Goal: Task Accomplishment & Management: Use online tool/utility

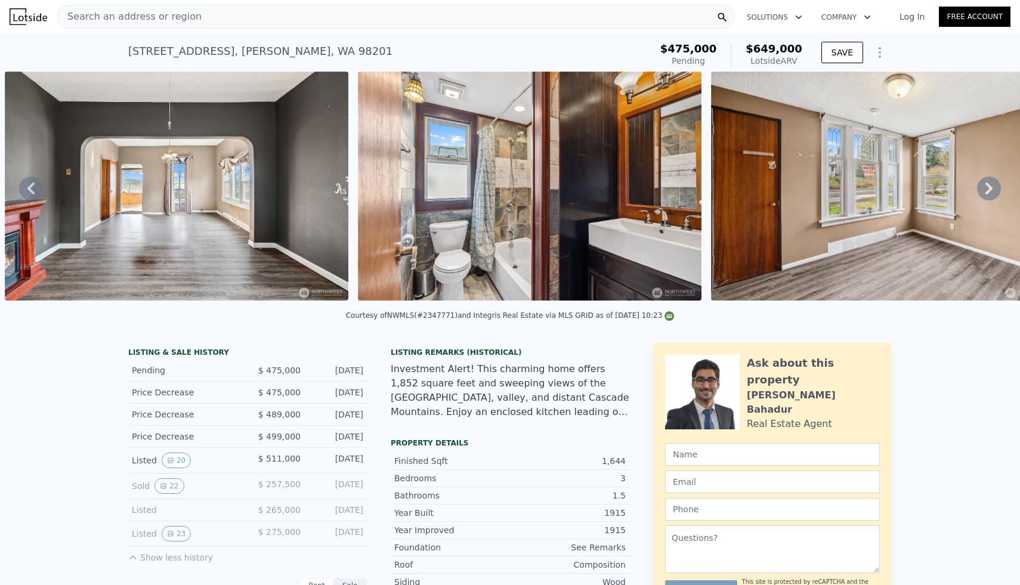
click at [450, 20] on div "Search an address or region" at bounding box center [396, 17] width 678 height 24
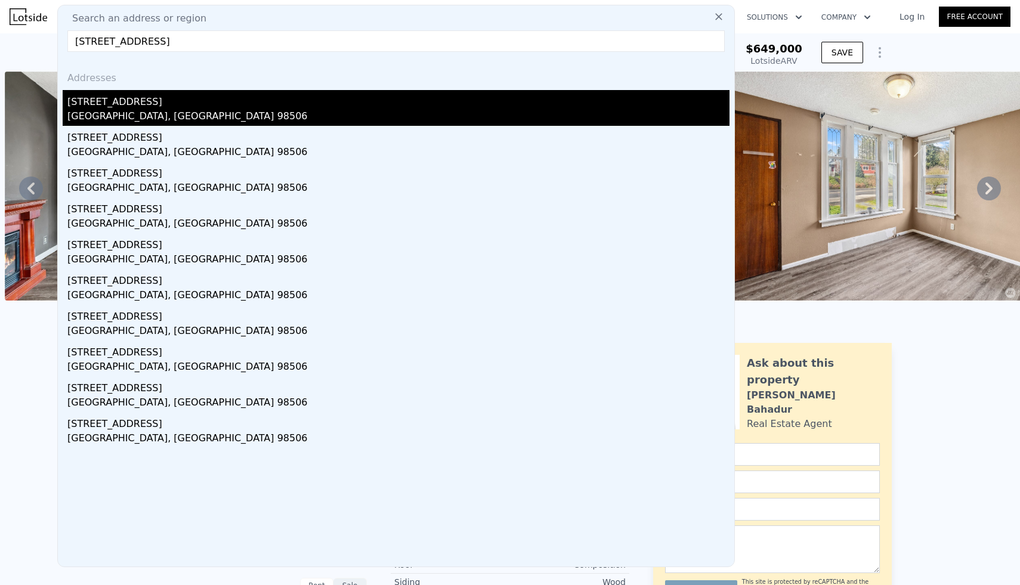
type input "[STREET_ADDRESS]"
click at [113, 109] on div "[GEOGRAPHIC_DATA], [GEOGRAPHIC_DATA] 98506" at bounding box center [398, 117] width 662 height 17
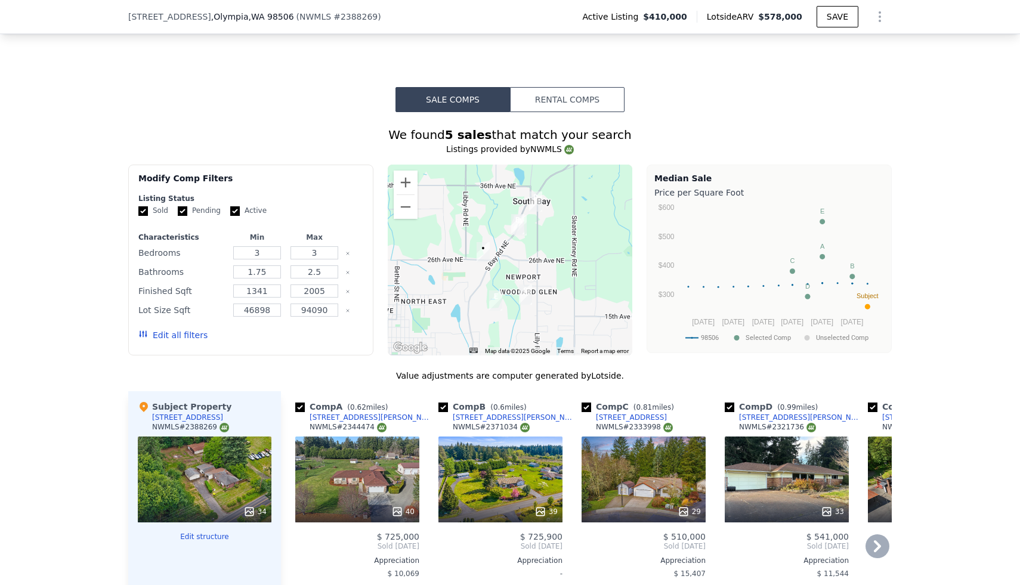
scroll to position [912, 0]
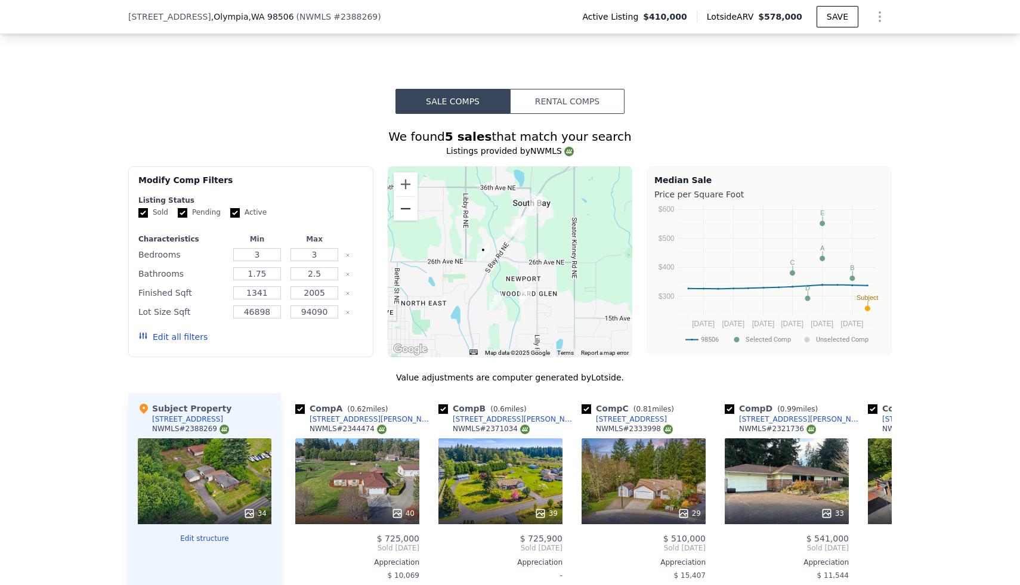
click at [409, 215] on button "Zoom out" at bounding box center [406, 209] width 24 height 24
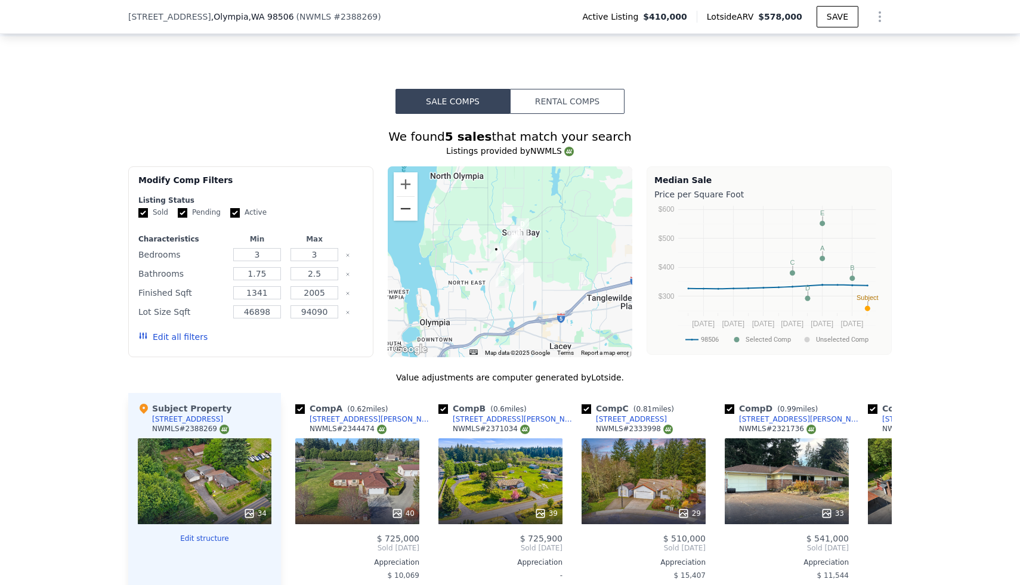
click at [409, 215] on button "Zoom out" at bounding box center [406, 209] width 24 height 24
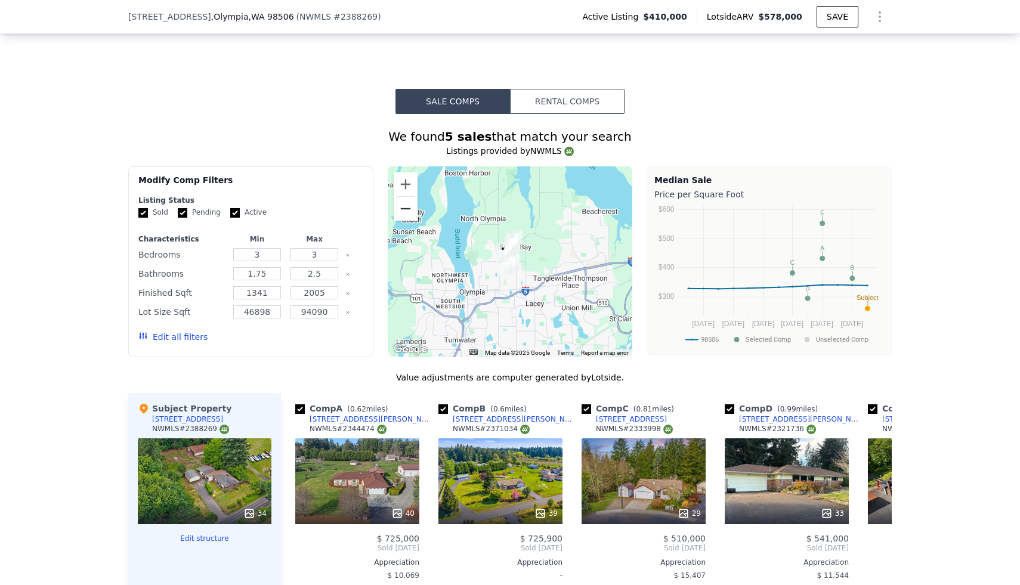
click at [409, 215] on button "Zoom out" at bounding box center [406, 209] width 24 height 24
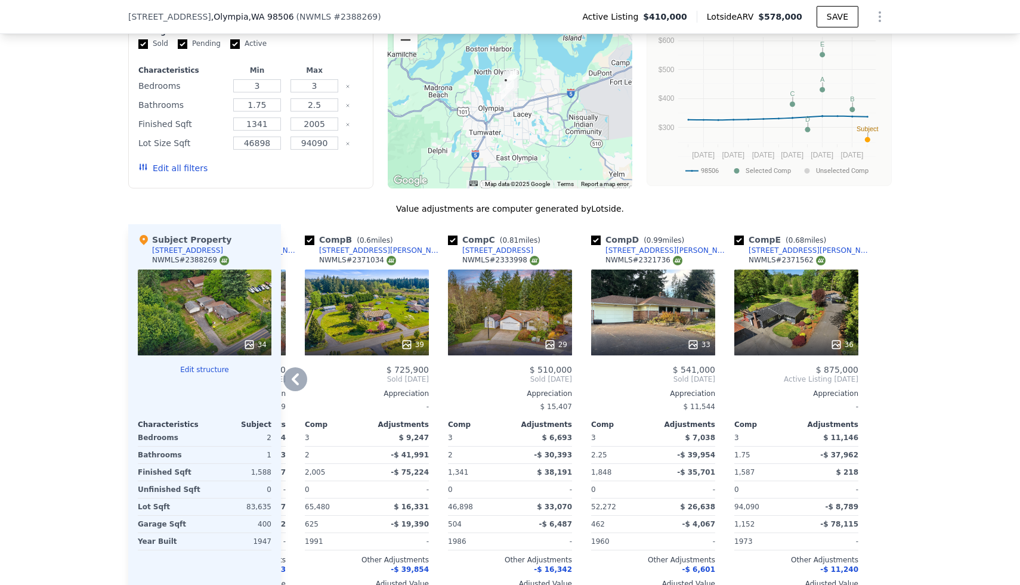
scroll to position [0, 14]
click at [502, 337] on div at bounding box center [796, 344] width 124 height 21
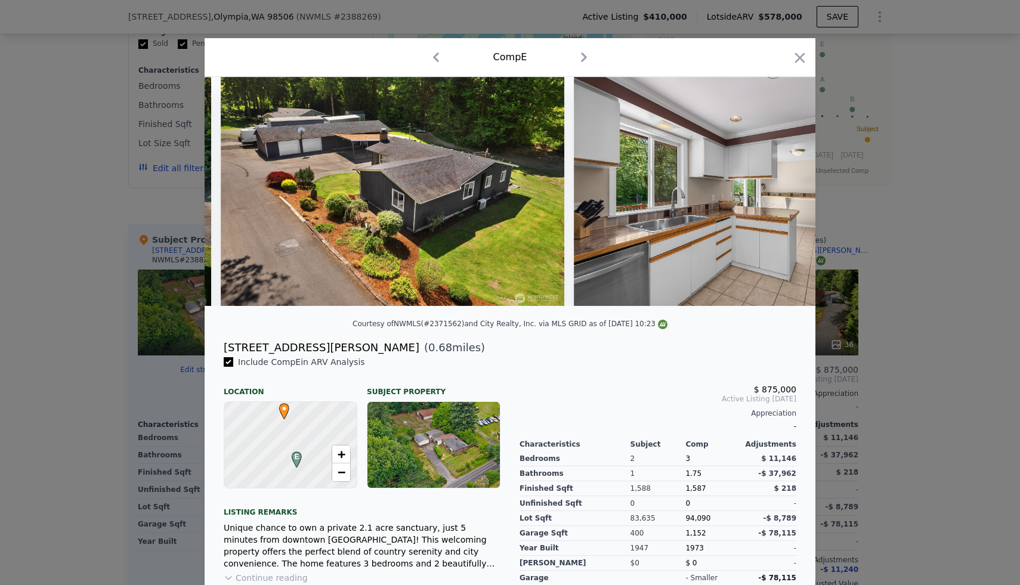
scroll to position [0, 2916]
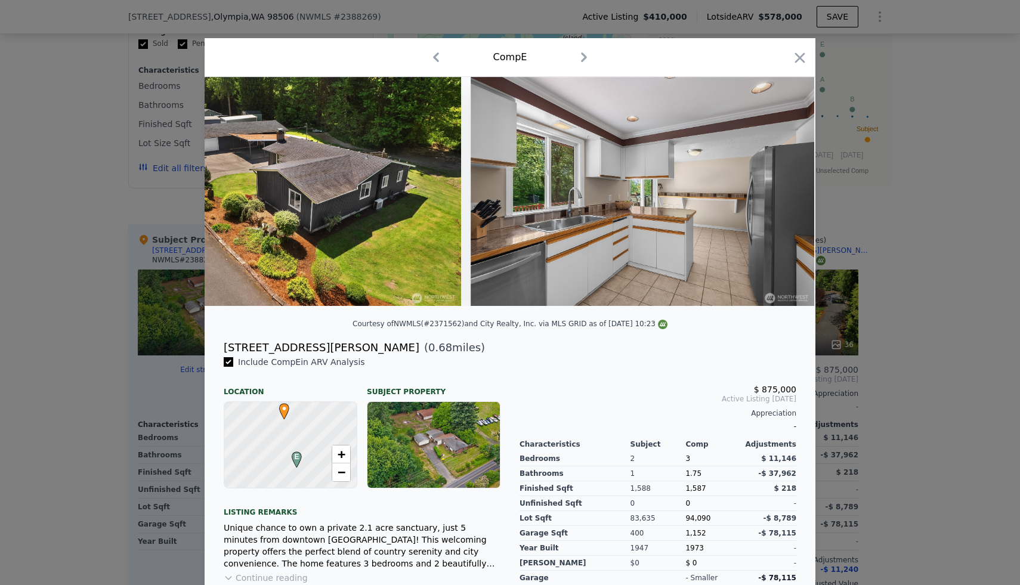
click at [502, 172] on div at bounding box center [510, 292] width 1020 height 585
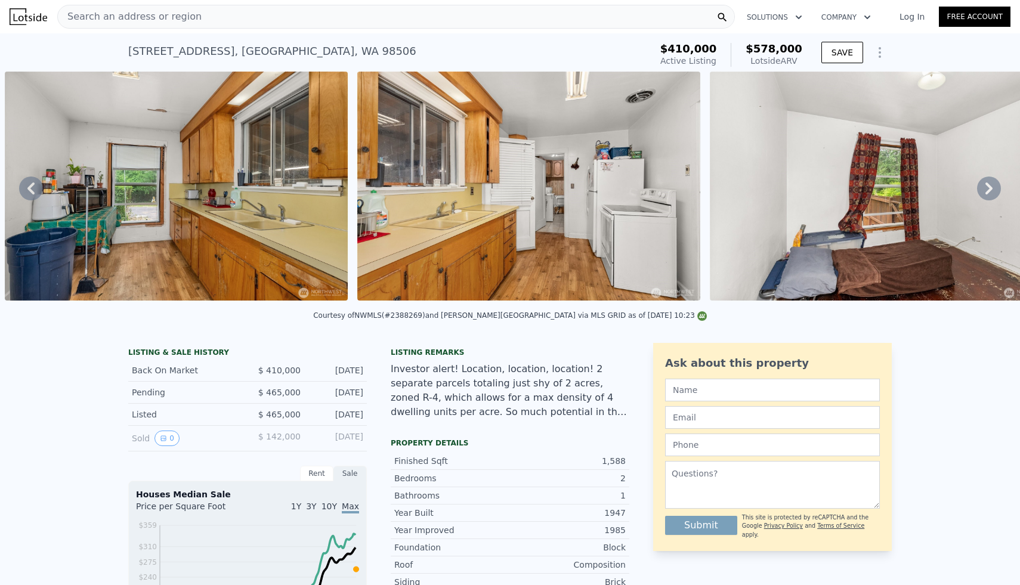
click at [410, 18] on div "Search an address or region" at bounding box center [396, 17] width 678 height 24
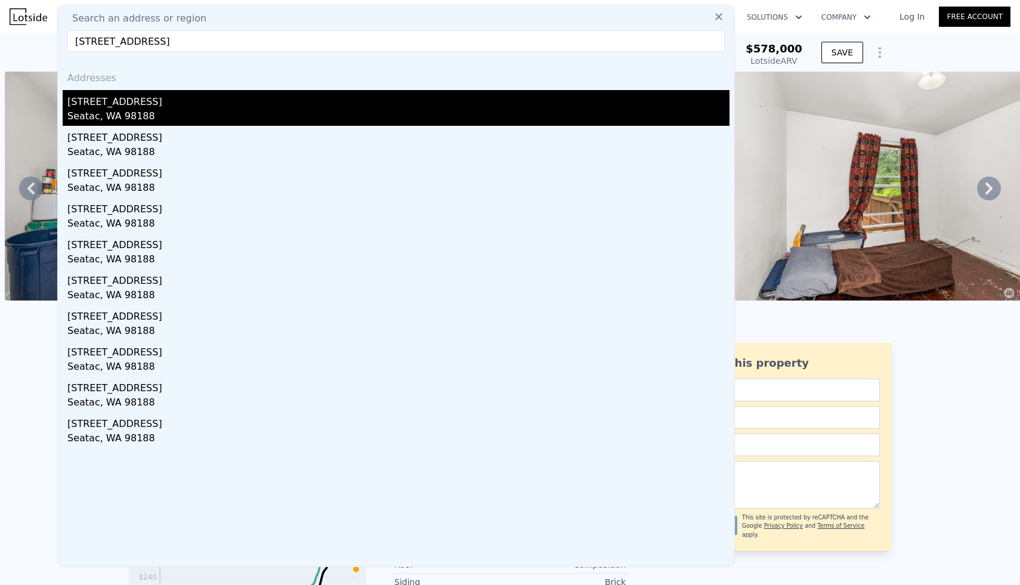
type input "[STREET_ADDRESS]"
click at [129, 107] on div "[STREET_ADDRESS]" at bounding box center [398, 99] width 662 height 19
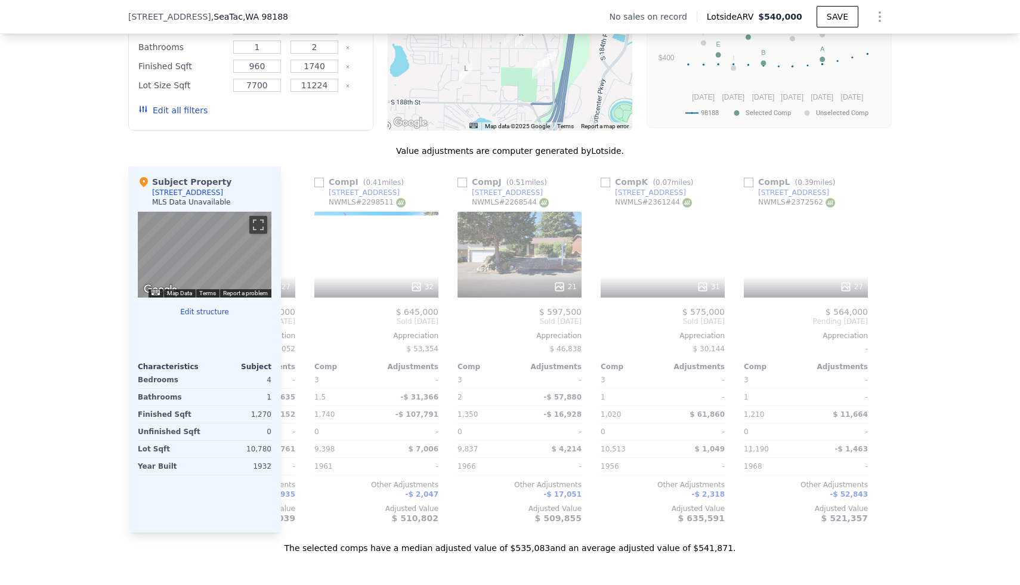
scroll to position [0, 1136]
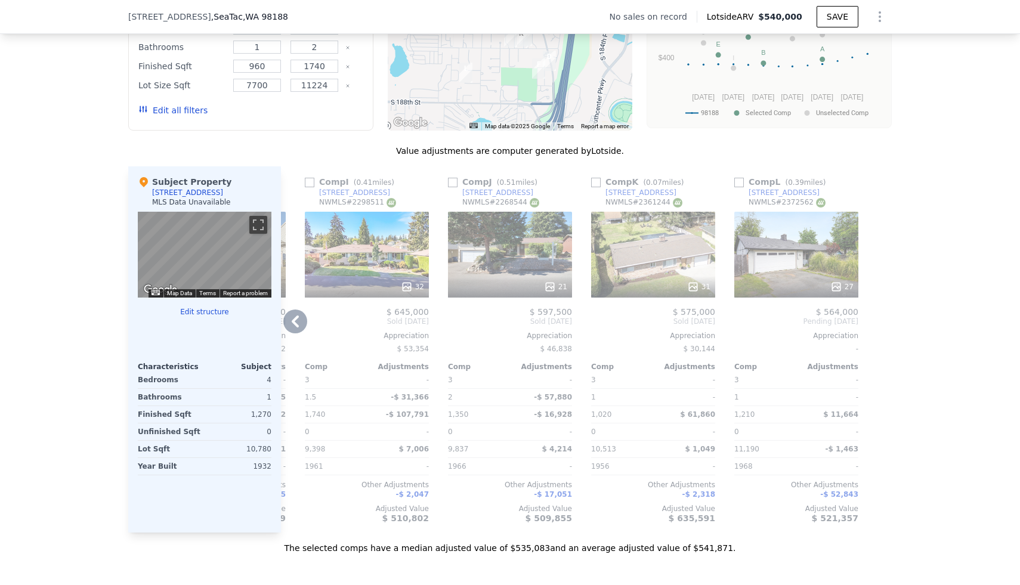
click at [502, 289] on icon at bounding box center [836, 287] width 8 height 8
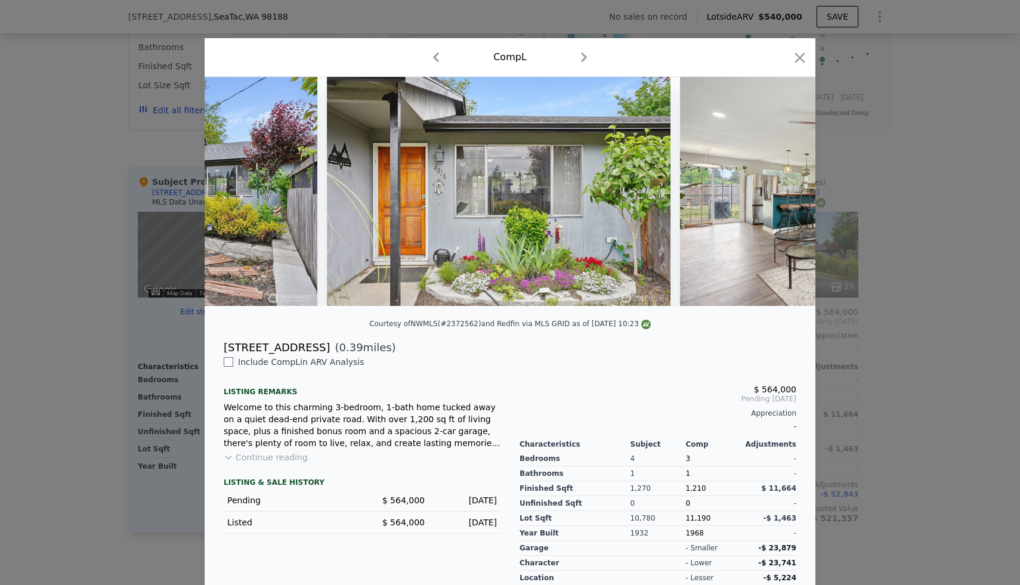
scroll to position [0, 585]
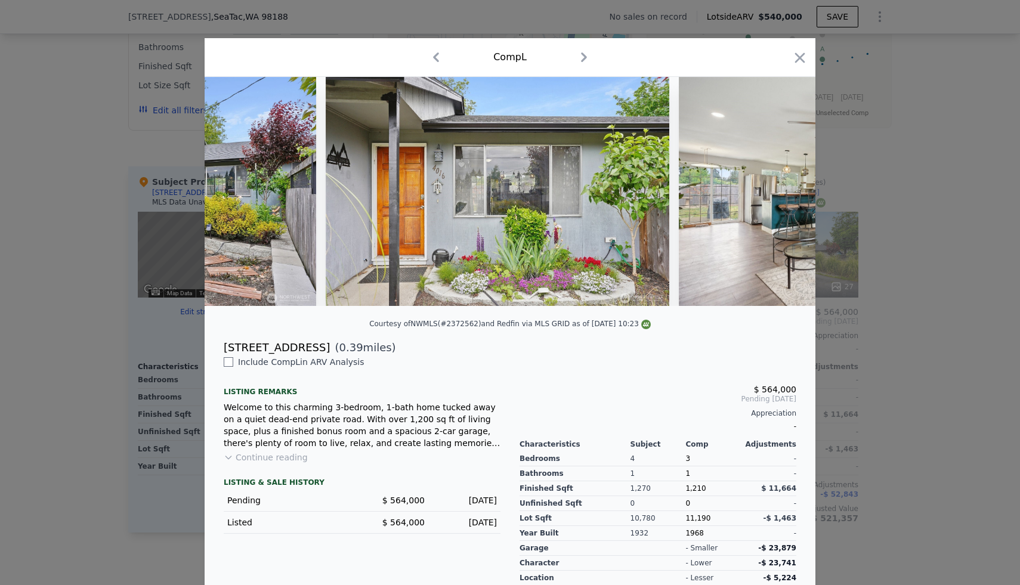
click at [502, 234] on div at bounding box center [510, 292] width 1020 height 585
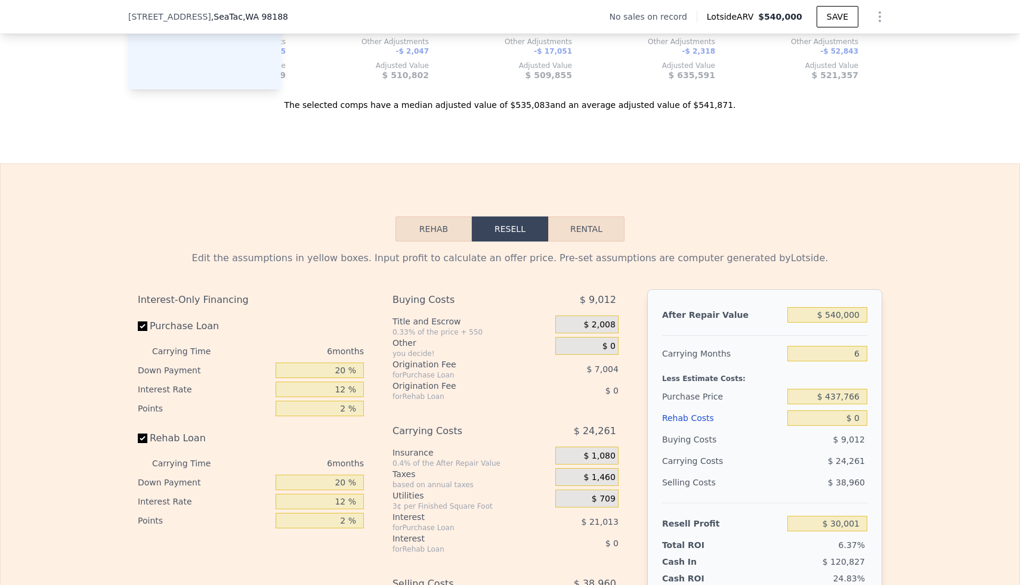
scroll to position [1480, 0]
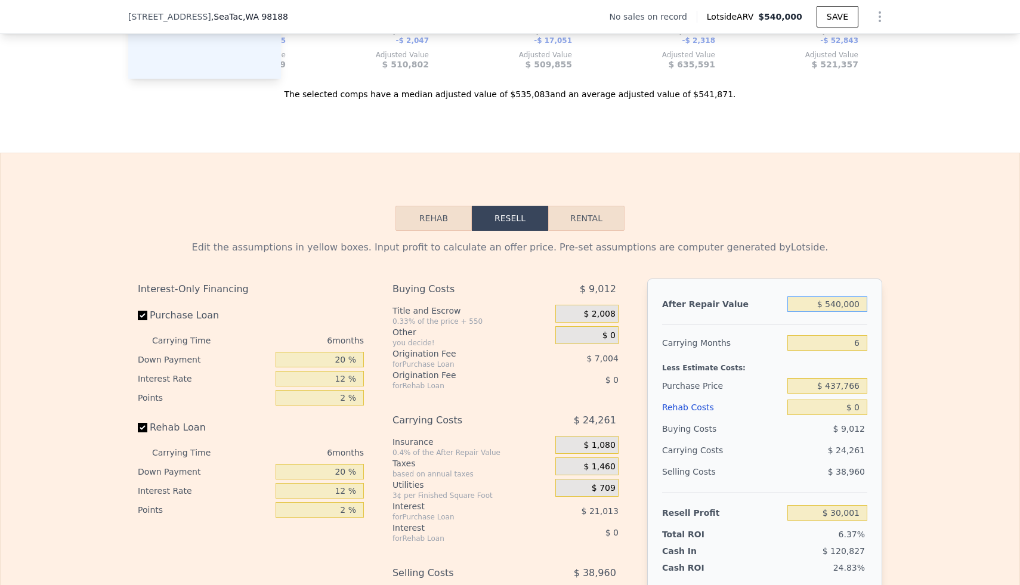
click at [502, 310] on input "$ 540,000" at bounding box center [828, 305] width 80 height 16
type input "$ 5"
type input "-$ 470,504"
type input "$ 56"
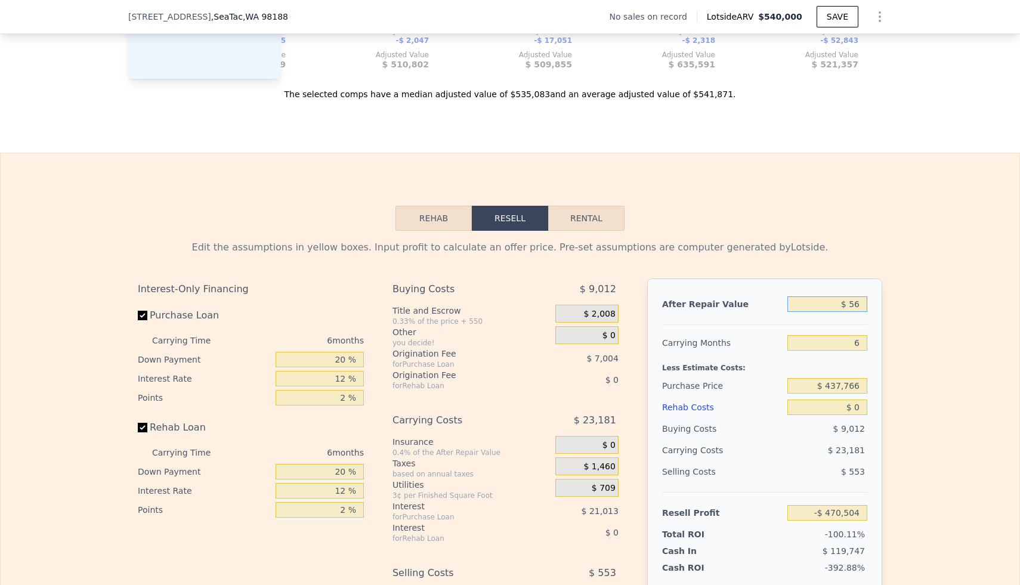
type input "-$ 470,456"
type input "$ 565"
type input "-$ 469,985"
type input "$ 5,650"
type input "-$ 465,272"
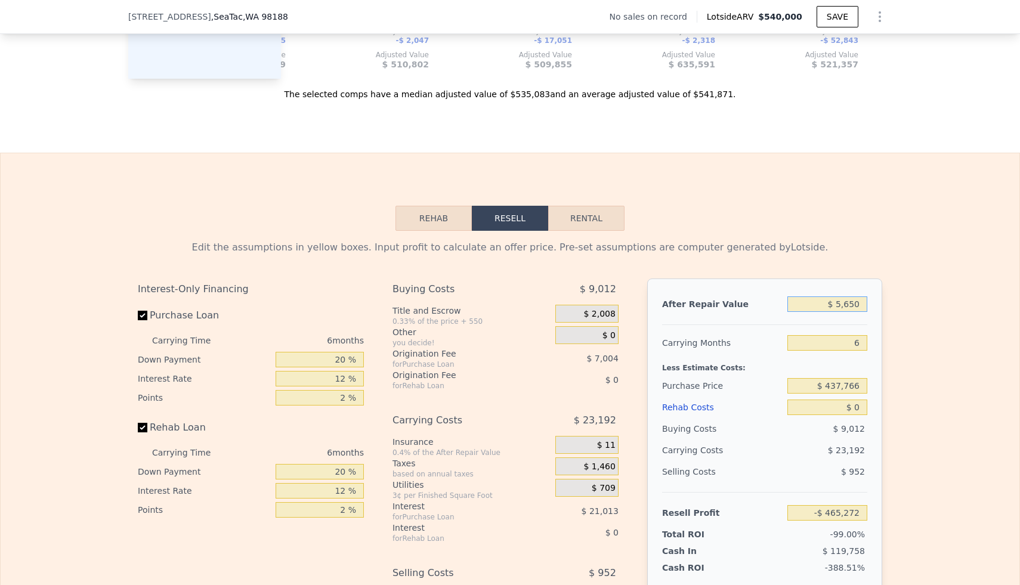
type input "$ 56,500"
type input "-$ 418,142"
type input "$ 565,000"
type input "$ 53,173"
type input "$ 565,000"
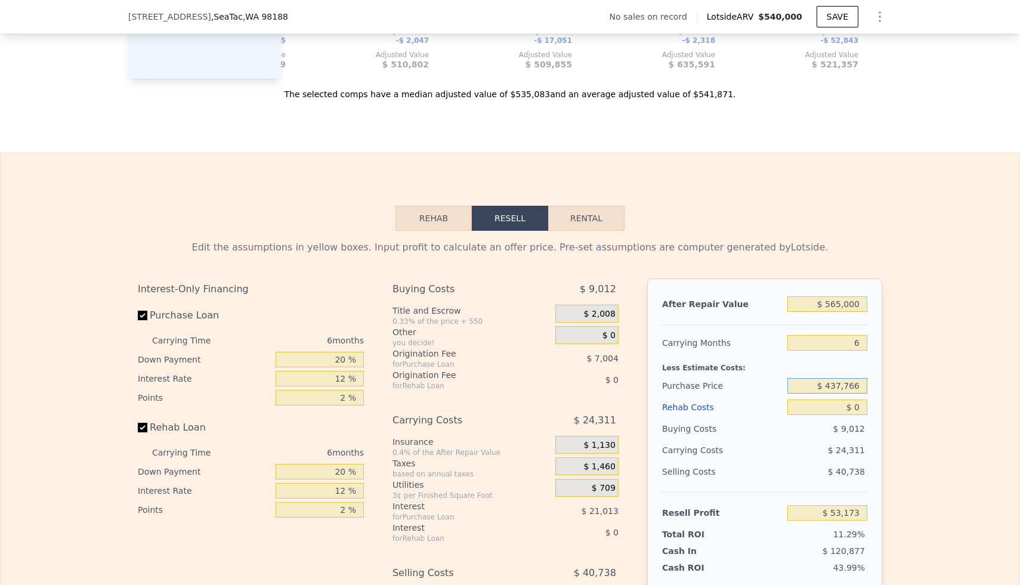
click at [502, 385] on input "$ 437,766" at bounding box center [828, 386] width 80 height 16
click at [502, 410] on input "$ 0" at bounding box center [828, 408] width 80 height 16
type input "$ 20"
type input "$ 53,153"
type input "$ 250"
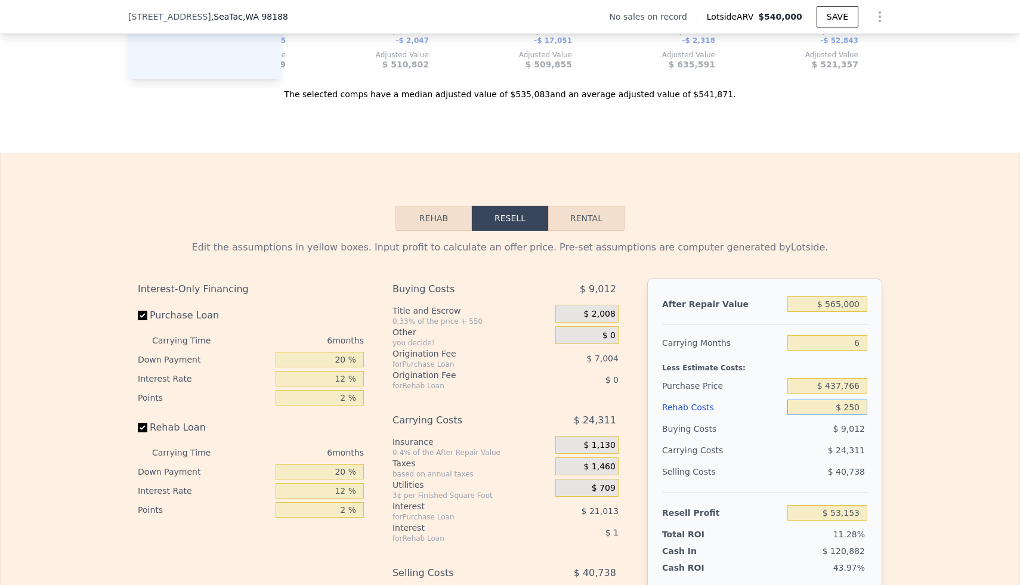
type input "$ 52,907"
type input "$ 2,500"
type input "$ 50,513"
type input "$ 25,000"
type input "$ 26,573"
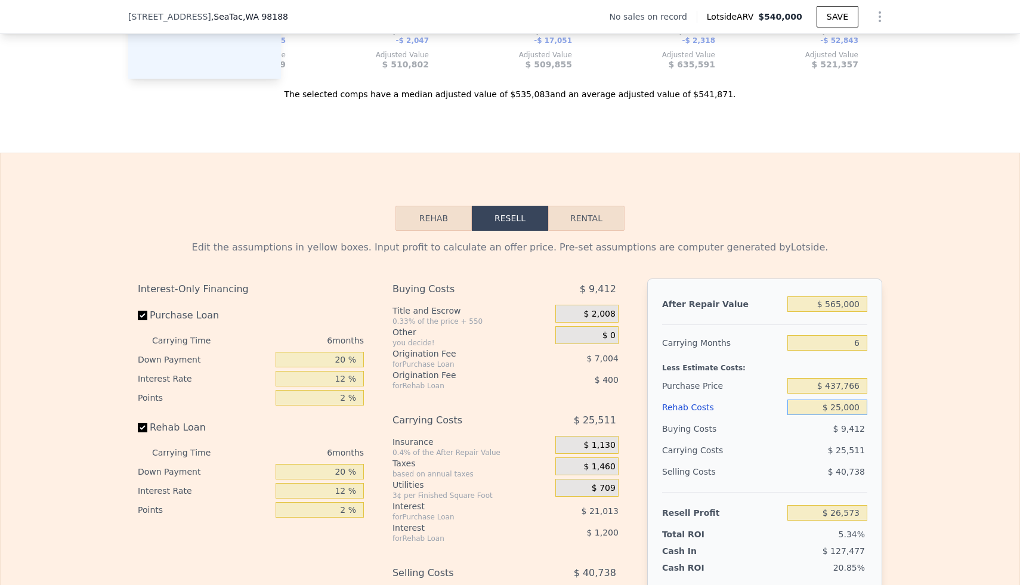
type input "$ 250,000"
type input "-$ 212,827"
type input "$ 250,000"
click at [502, 439] on div "Edit the assumptions in yellow boxes. Input profit to calculate an offer price.…" at bounding box center [510, 453] width 1019 height 444
click at [502, 390] on input "$ 437,766" at bounding box center [828, 386] width 80 height 16
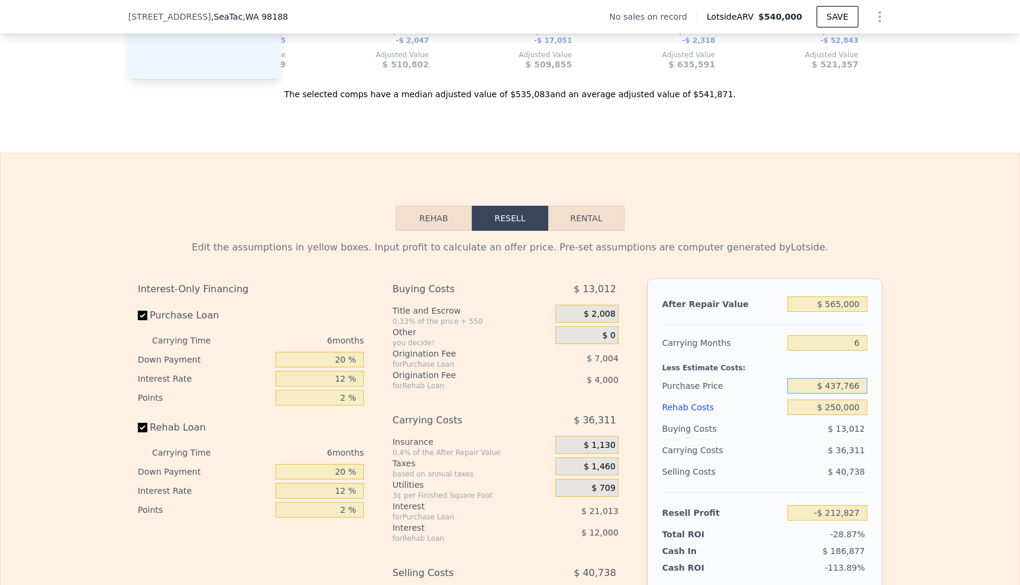
click at [502, 390] on input "$ 437,766" at bounding box center [828, 386] width 80 height 16
type input "$ 150,000"
click at [502, 362] on div "Edit the assumptions in yellow boxes. Input profit to calculate an offer price.…" at bounding box center [510, 453] width 1019 height 444
type input "$ 94,313"
click at [502, 381] on input "$ 150,000" at bounding box center [828, 386] width 80 height 16
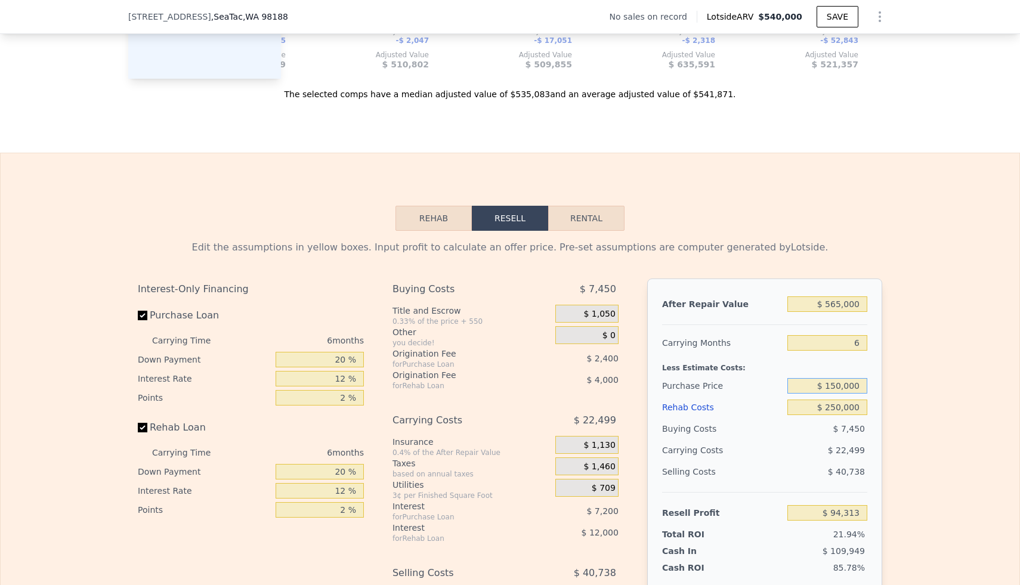
click at [502, 381] on input "$ 150,000" at bounding box center [828, 386] width 80 height 16
type input "$ 200,000"
click at [502, 368] on div "Edit the assumptions in yellow boxes. Input profit to calculate an offer price.…" at bounding box center [510, 453] width 1019 height 444
type input "$ 40,947"
click at [502, 387] on input "$ 200,000" at bounding box center [828, 386] width 80 height 16
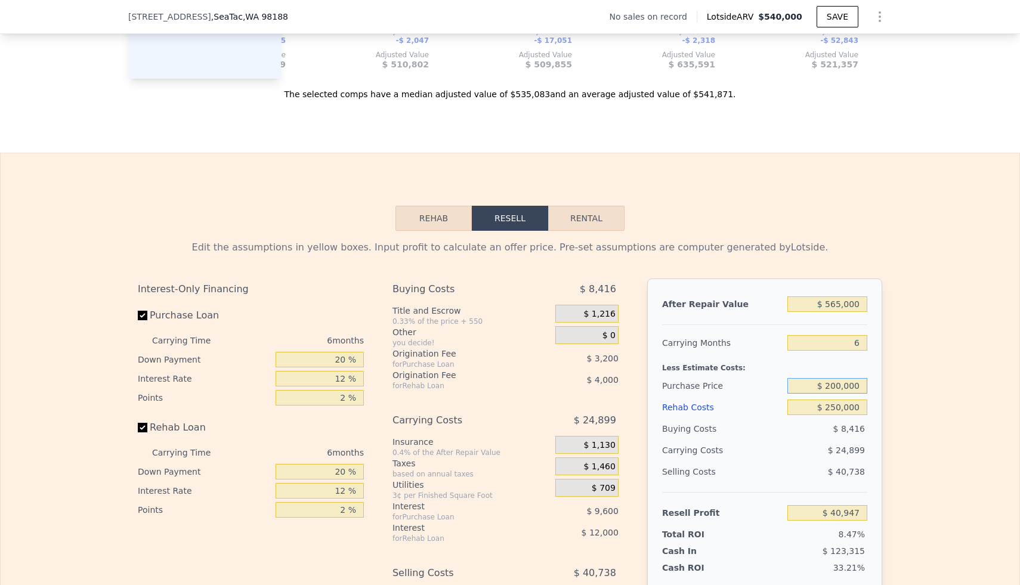
click at [502, 387] on input "$ 200,000" at bounding box center [828, 386] width 80 height 16
type input "$ 150,000"
click at [502, 390] on div "Edit the assumptions in yellow boxes. Input profit to calculate an offer price.…" at bounding box center [510, 453] width 764 height 444
type input "$ 94,313"
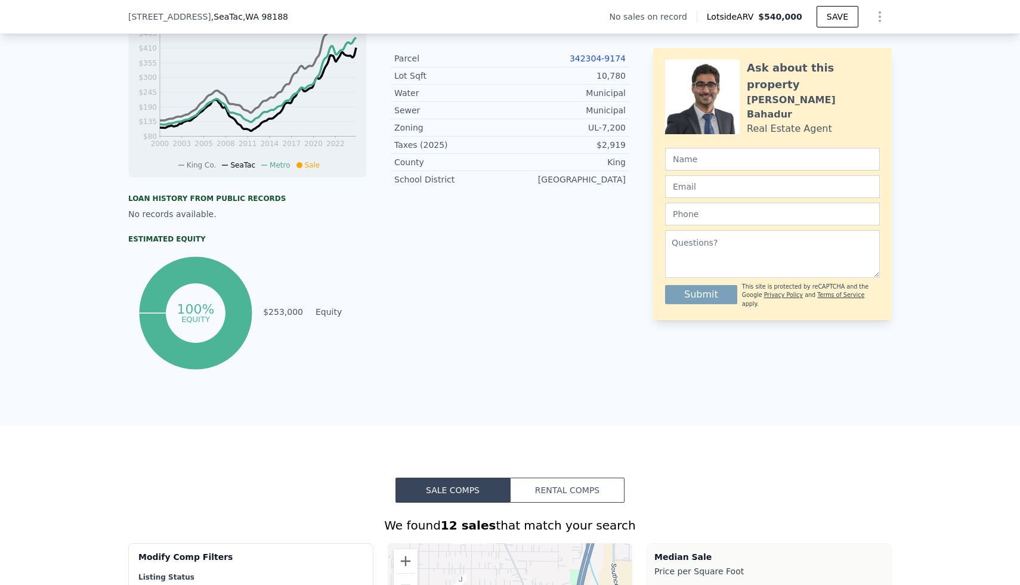
scroll to position [0, 0]
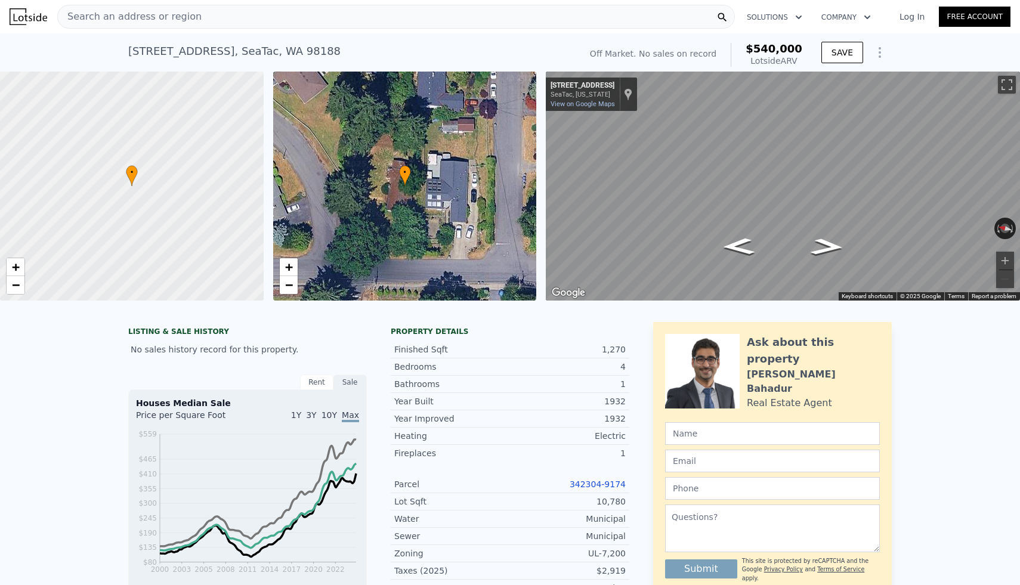
click at [332, 13] on div "Search an address or region" at bounding box center [396, 17] width 678 height 24
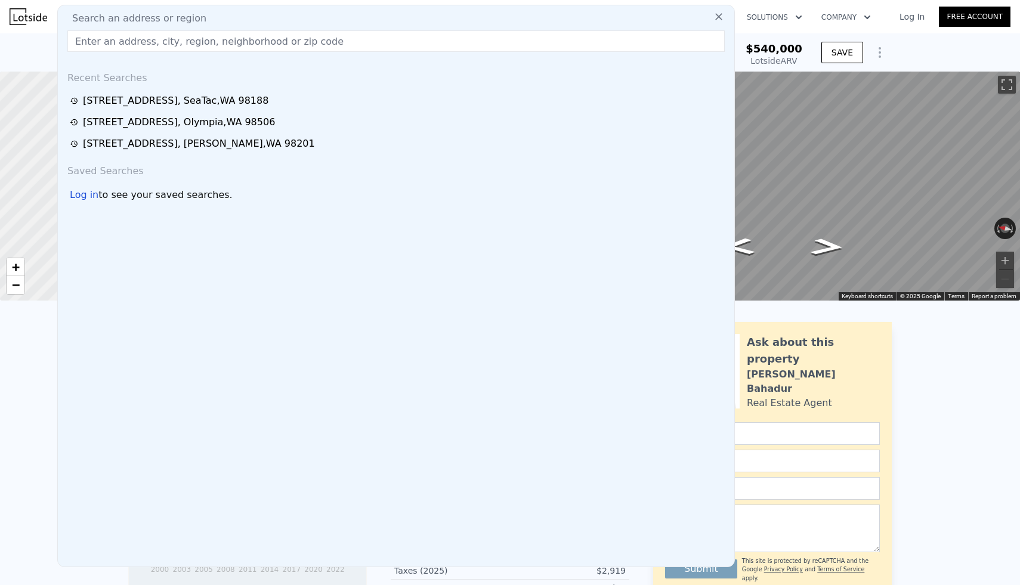
type input "$ 540,000"
type input "$ 0"
type input "$ 30,001"
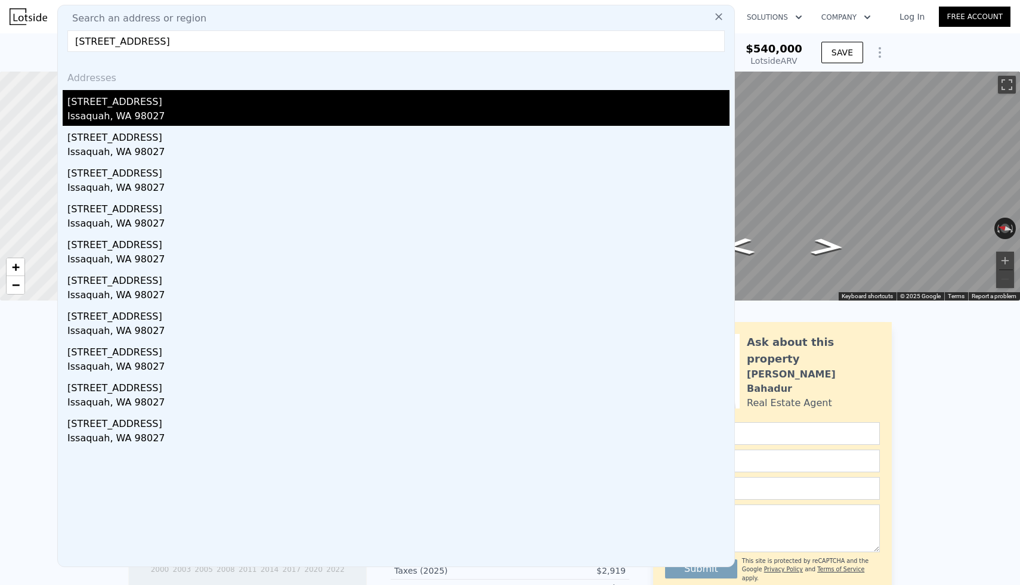
type input "[STREET_ADDRESS]"
click at [140, 107] on div "[STREET_ADDRESS]" at bounding box center [398, 99] width 662 height 19
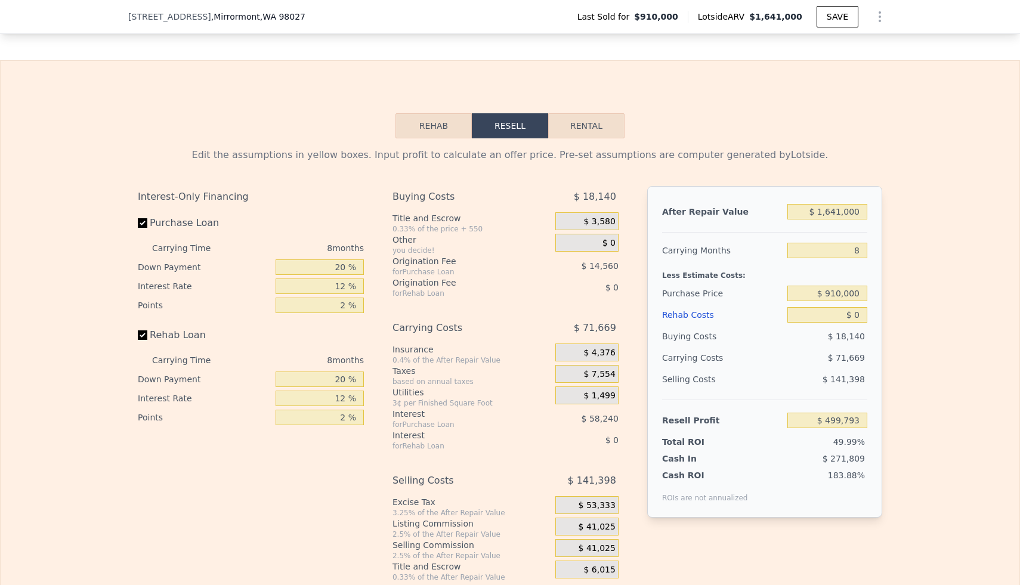
scroll to position [1850, 0]
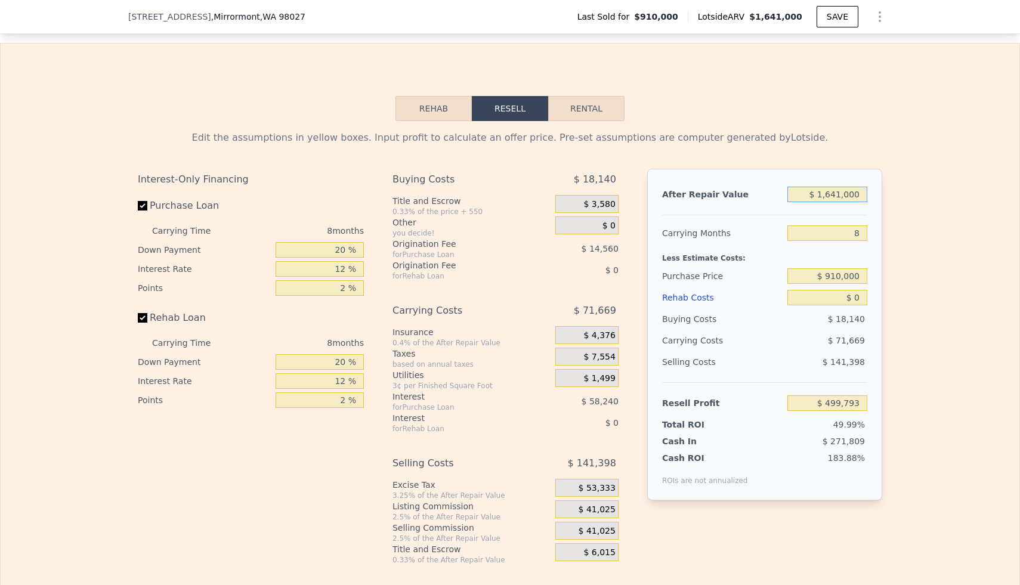
click at [502, 197] on input "$ 1,641,000" at bounding box center [828, 195] width 80 height 16
type input "$ 1"
type input "-$ 995,982"
type input "$ 16"
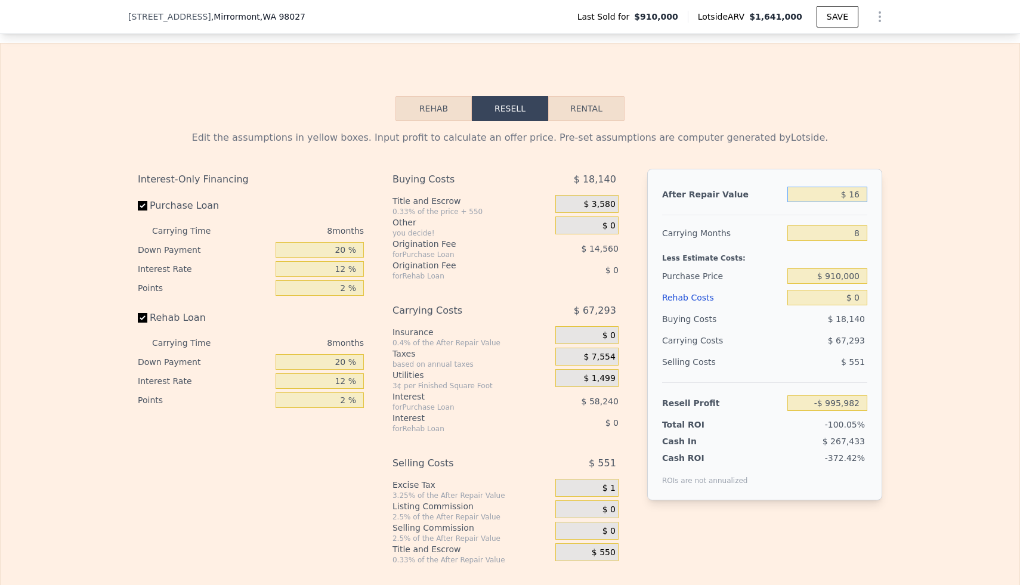
type input "-$ 995,968"
type input "$ 165"
type input "-$ 995,832"
type input "$ 1,650"
type input "-$ 994,478"
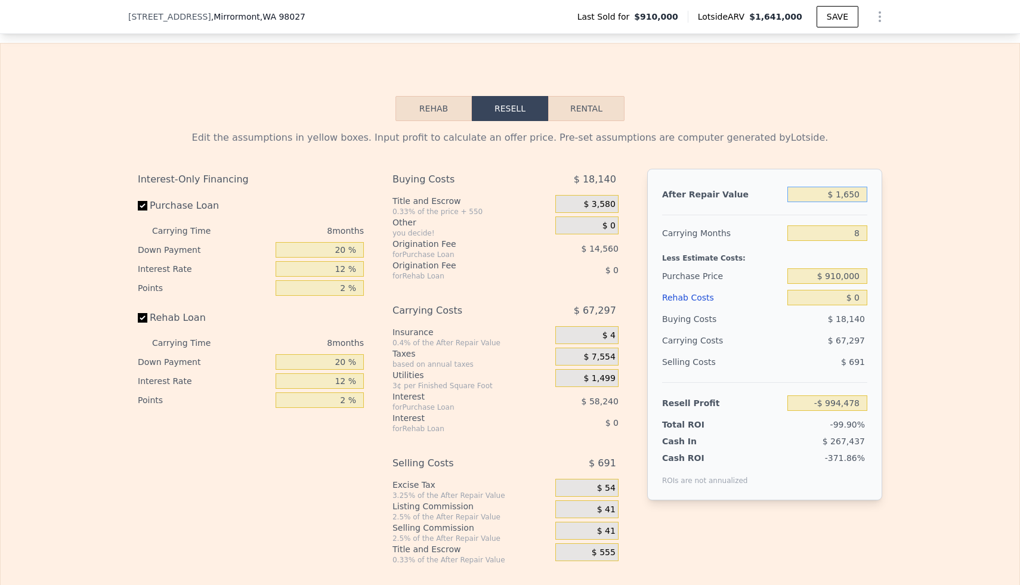
type input "$ 16,500"
type input "-$ 980,944"
type input "$ 165,000"
type input "-$ 845,585"
type input "$ 1,650,000"
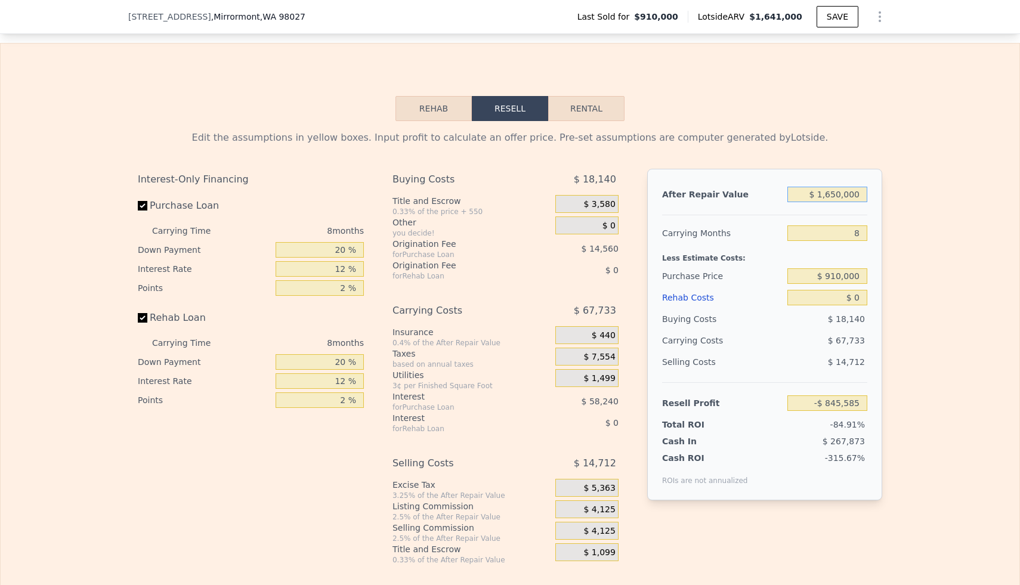
type input "$ 507,997"
type input "$ 1,650,000"
click at [502, 233] on div "Edit the assumptions in yellow boxes. Input profit to calculate an offer price.…" at bounding box center [510, 343] width 1019 height 444
click at [502, 300] on input "$ 0" at bounding box center [828, 298] width 80 height 16
type input "$ 10"
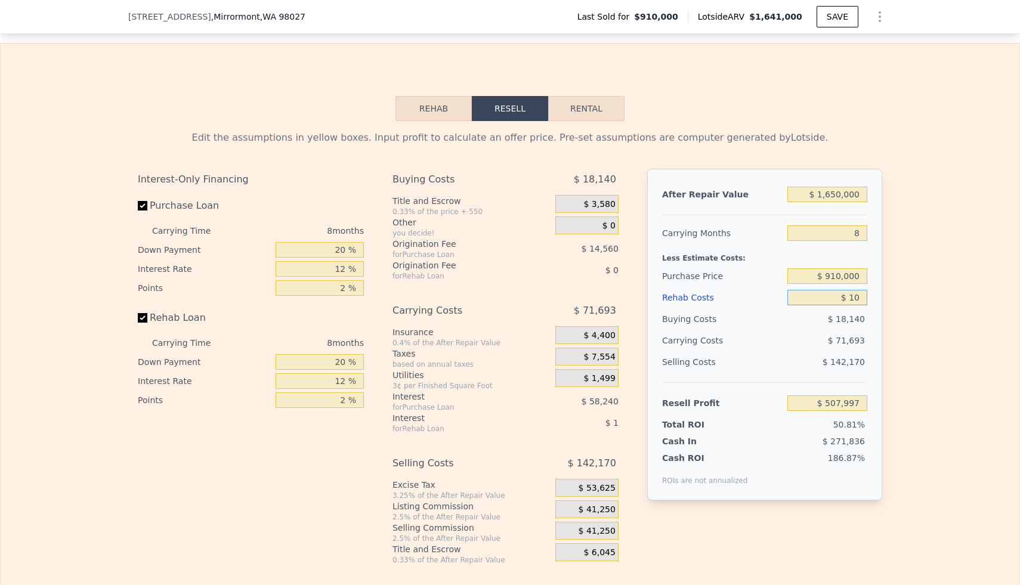
type input "$ 507,987"
type input "$ 100"
type input "$ 507,887"
type input "$ 1,000"
type input "$ 506,917"
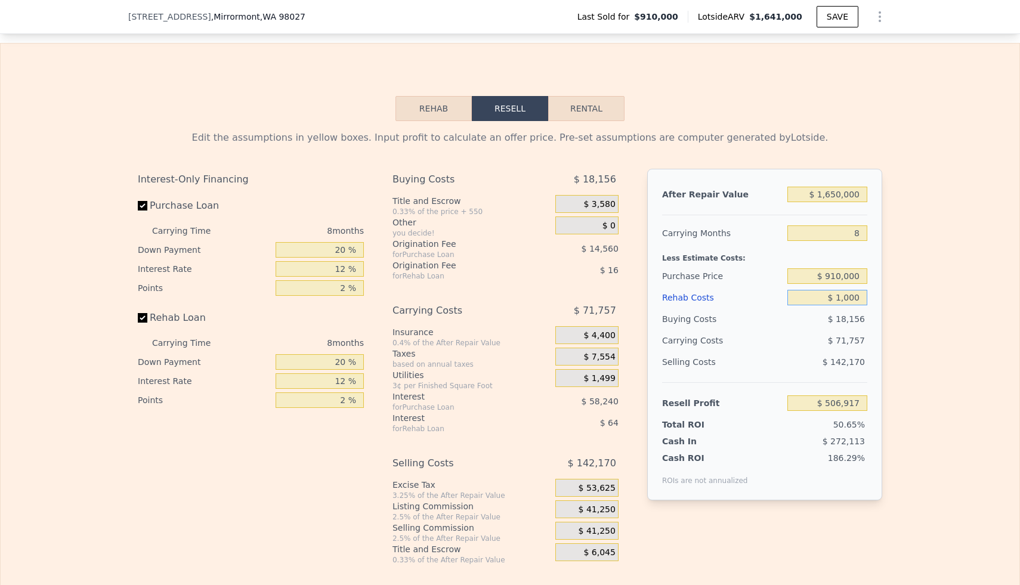
type input "$ 10,000"
type input "$ 497,197"
type input "$ 100,000"
type input "$ 399,997"
type input "$ 100,000"
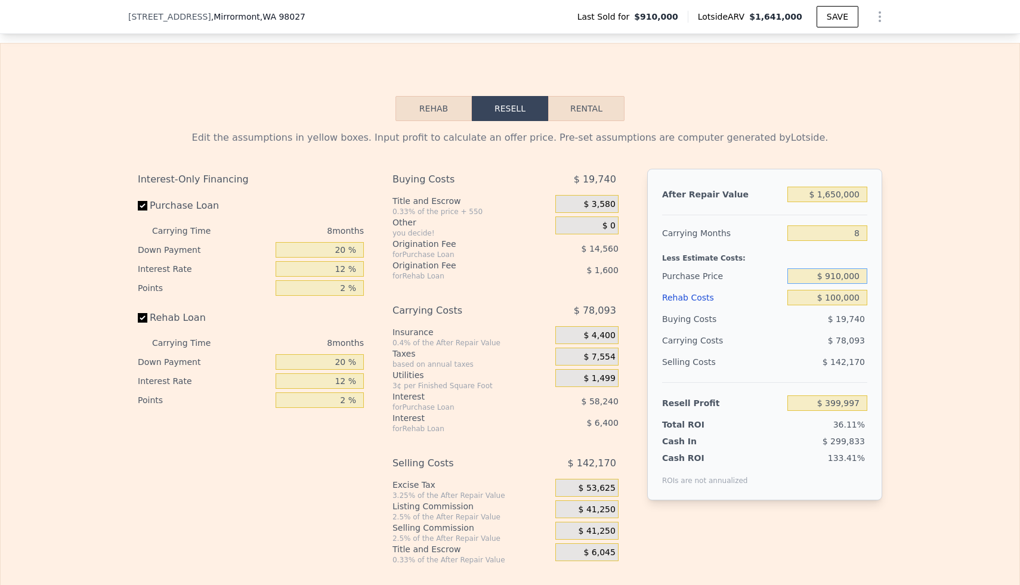
click at [502, 274] on input "$ 910,000" at bounding box center [828, 276] width 80 height 16
type input "$ 1,000,000"
click at [502, 269] on div "Edit the assumptions in yellow boxes. Input profit to calculate an offer price.…" at bounding box center [510, 343] width 1019 height 444
type input "$ 302,497"
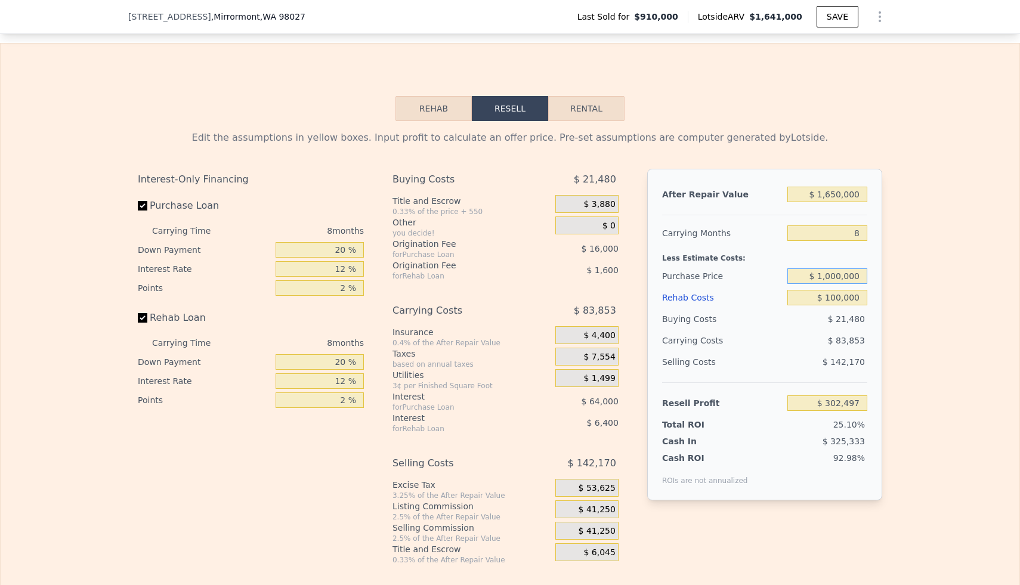
click at [502, 278] on input "$ 1,000,000" at bounding box center [828, 276] width 80 height 16
type input "$ 1,400,000"
click at [502, 271] on div "Edit the assumptions in yellow boxes. Input profit to calculate an offer price.…" at bounding box center [510, 343] width 1019 height 444
type input "-$ 130,835"
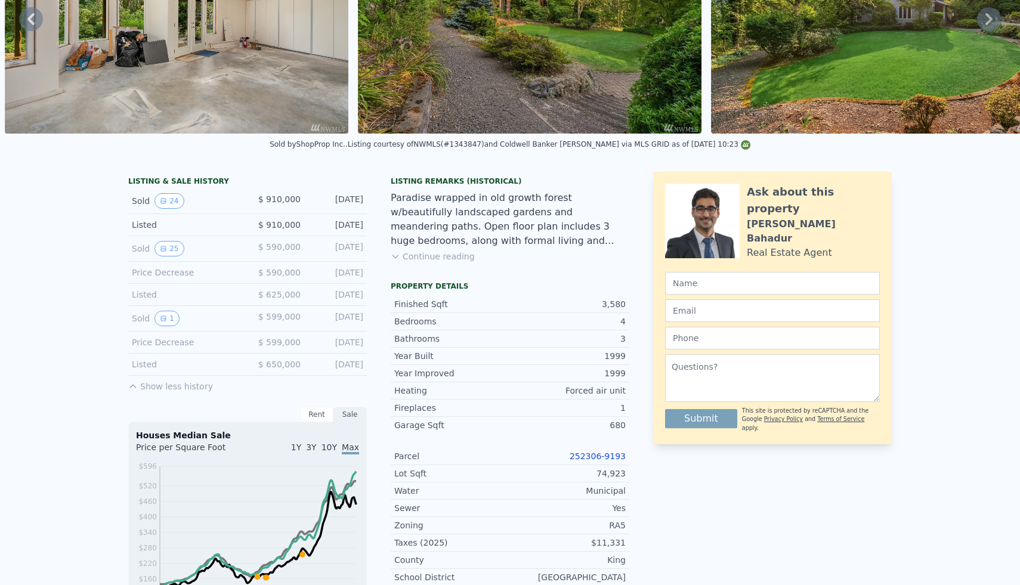
scroll to position [0, 0]
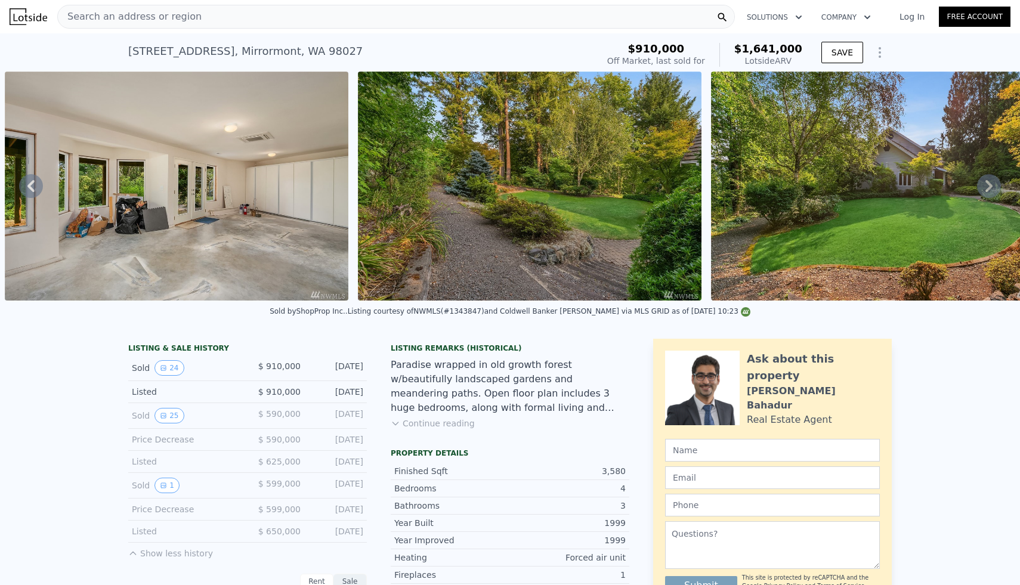
click at [345, 13] on div "Search an address or region" at bounding box center [396, 17] width 678 height 24
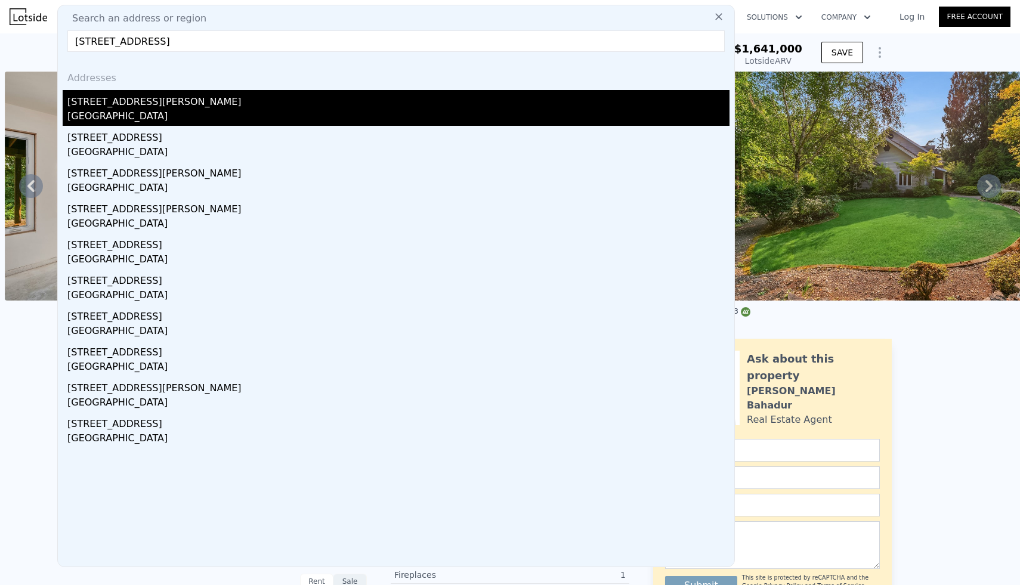
type input "[STREET_ADDRESS]"
click at [132, 105] on div "[STREET_ADDRESS][PERSON_NAME]" at bounding box center [398, 99] width 662 height 19
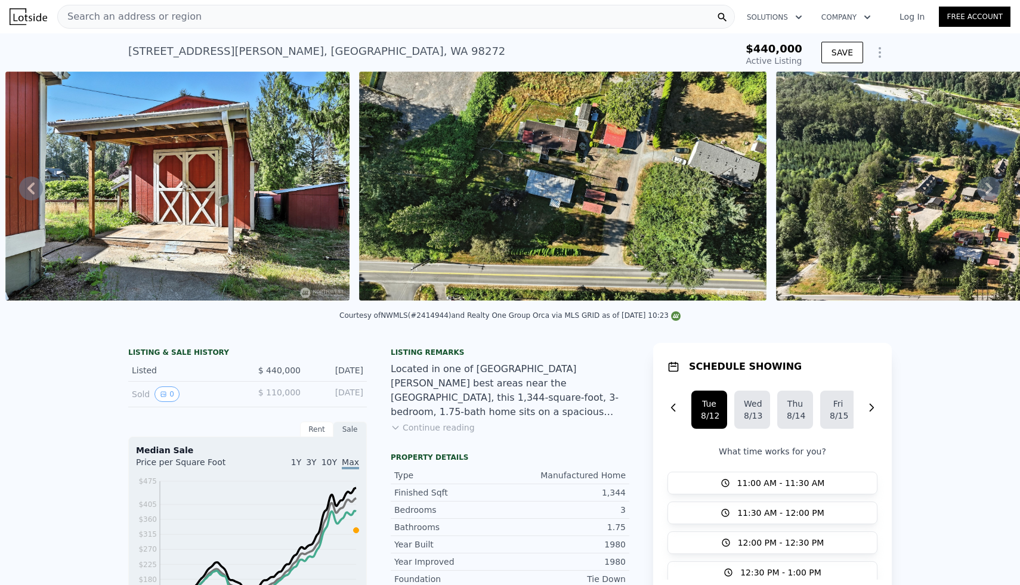
click at [303, 11] on div "Search an address or region" at bounding box center [396, 17] width 678 height 24
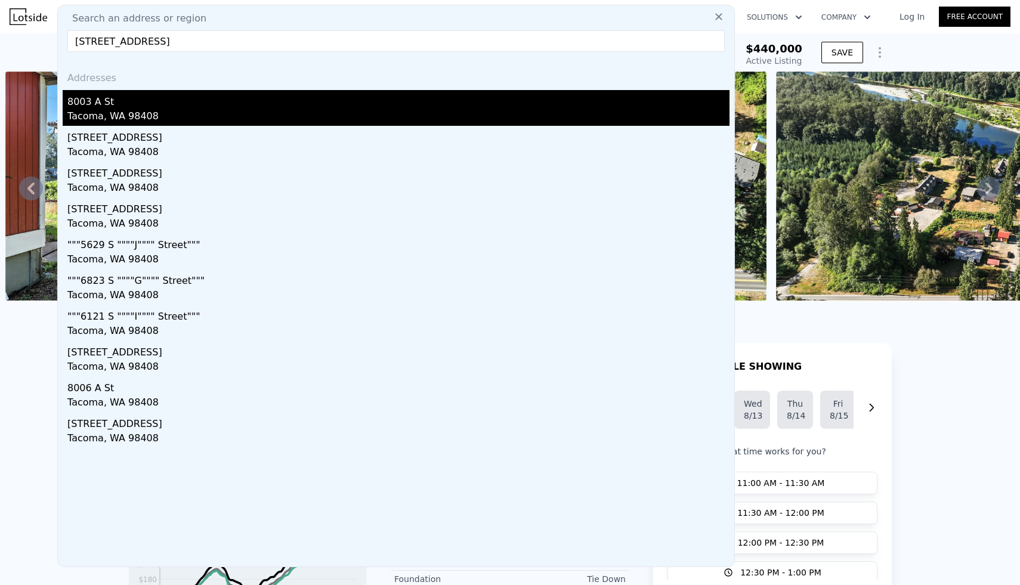
type input "[STREET_ADDRESS]"
click at [122, 106] on div "8003 A St" at bounding box center [398, 99] width 662 height 19
type input "1"
type input "888"
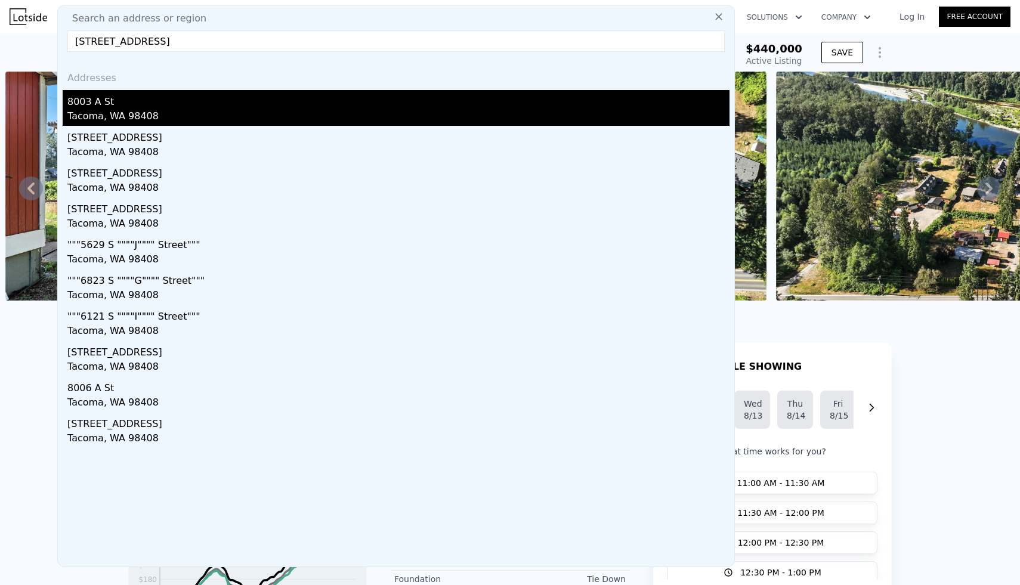
type input "1354"
type input "7875"
type input "27600"
type input "$ 452,000"
type input "$ 112,879"
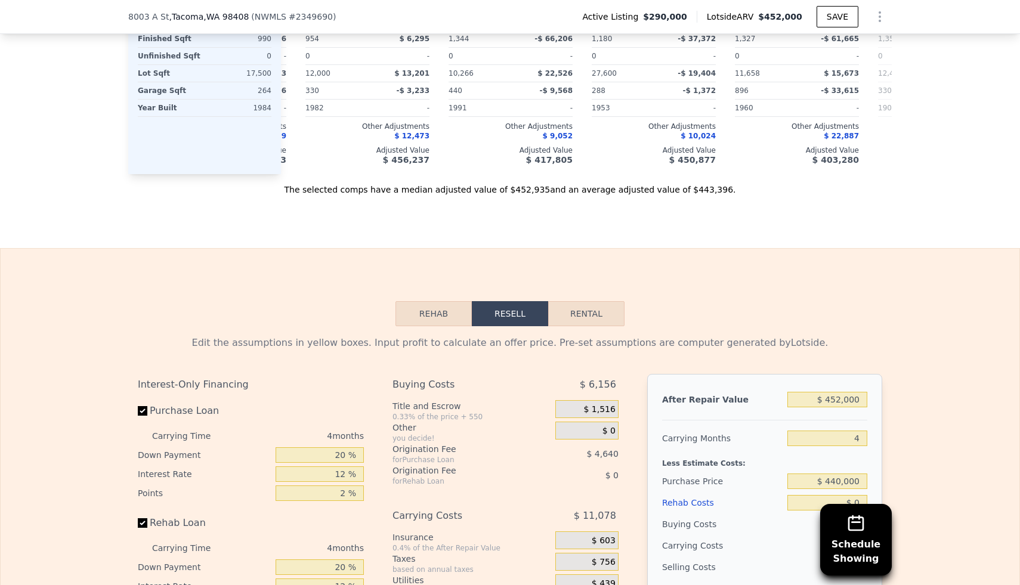
scroll to position [1754, 0]
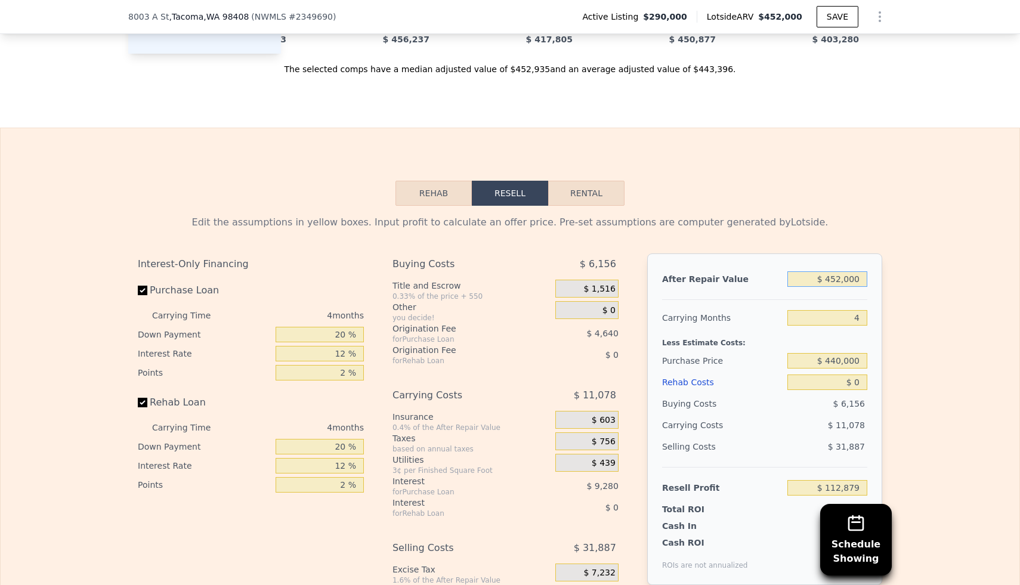
click at [502, 280] on input "$ 452,000" at bounding box center [828, 279] width 80 height 16
type input "$ 4"
type input "-$ 307,177"
type input "$ 43"
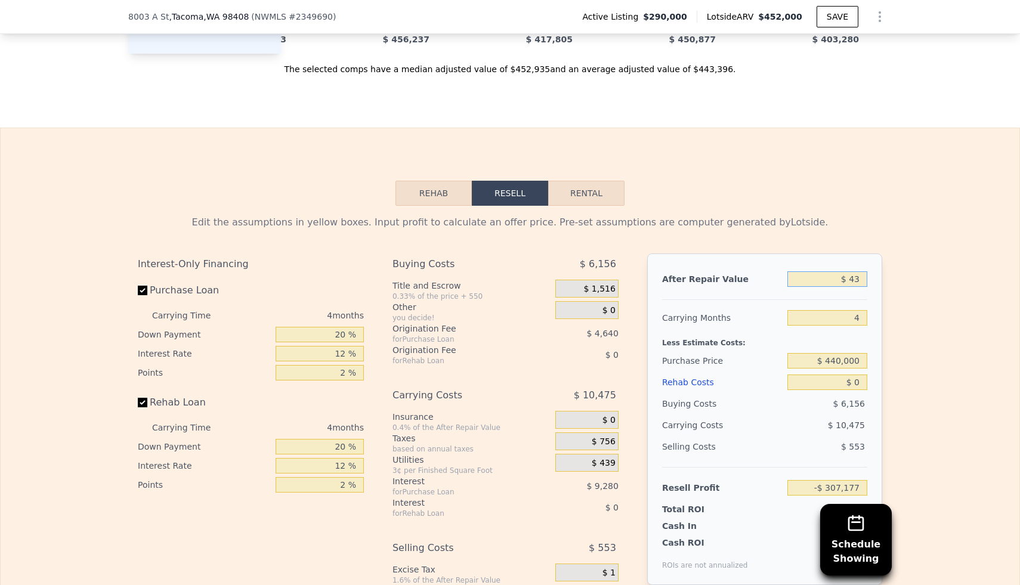
type input "-$ 307,141"
type input "$ 430"
type input "-$ 306,782"
type input "$ 4,300"
type input "-$ 303,186"
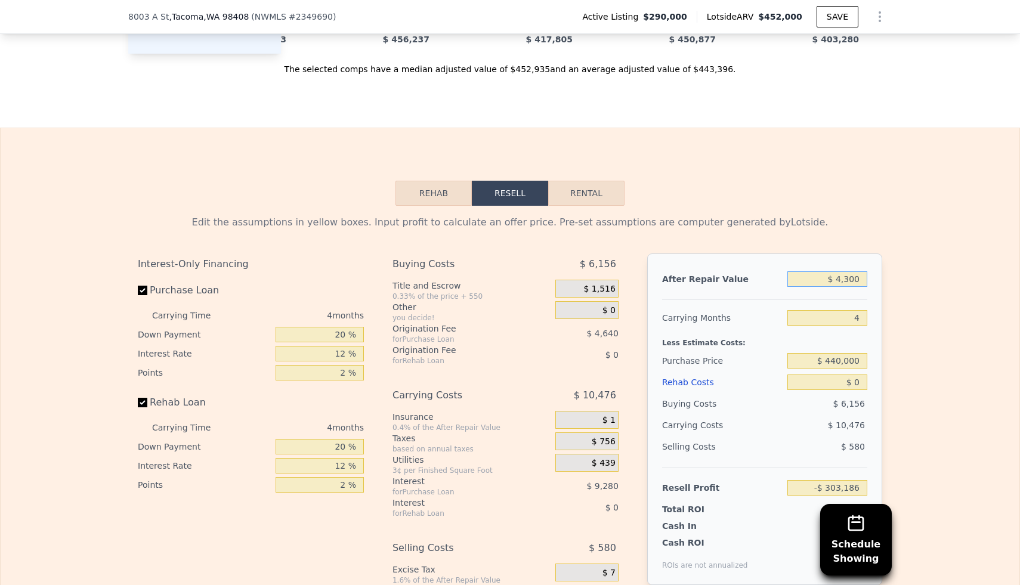
type input "$ 43,000"
type input "-$ 267,219"
type input "$ 430,000"
type input "$ 92,434"
type input "$ 430,000"
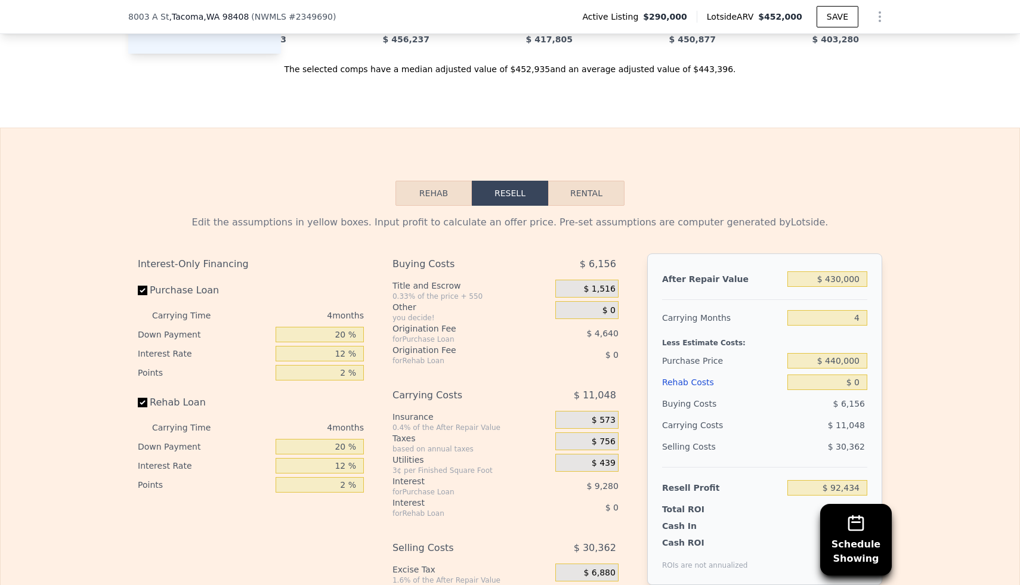
click at [502, 262] on div "Edit the assumptions in yellow boxes. Input profit to calculate an offer price.…" at bounding box center [510, 428] width 1019 height 444
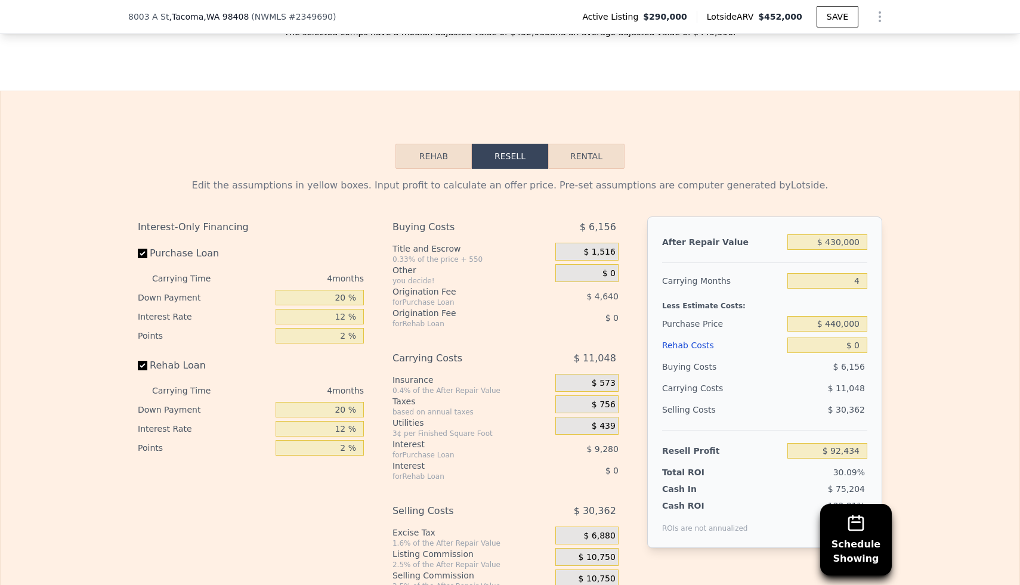
scroll to position [1818, 0]
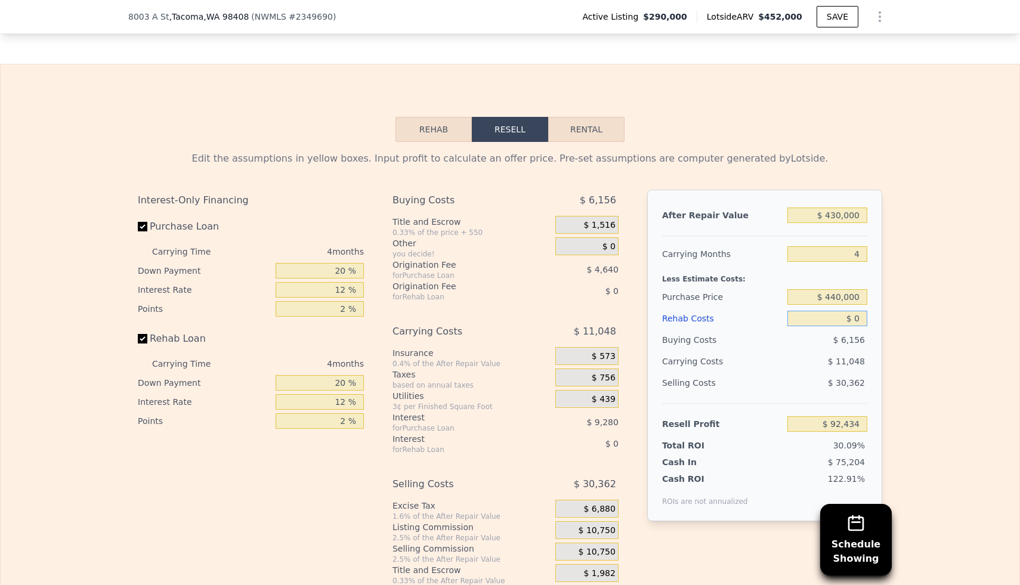
click at [502, 320] on input "$ 0" at bounding box center [828, 319] width 80 height 16
click at [502, 322] on input "$ 0" at bounding box center [828, 319] width 80 height 16
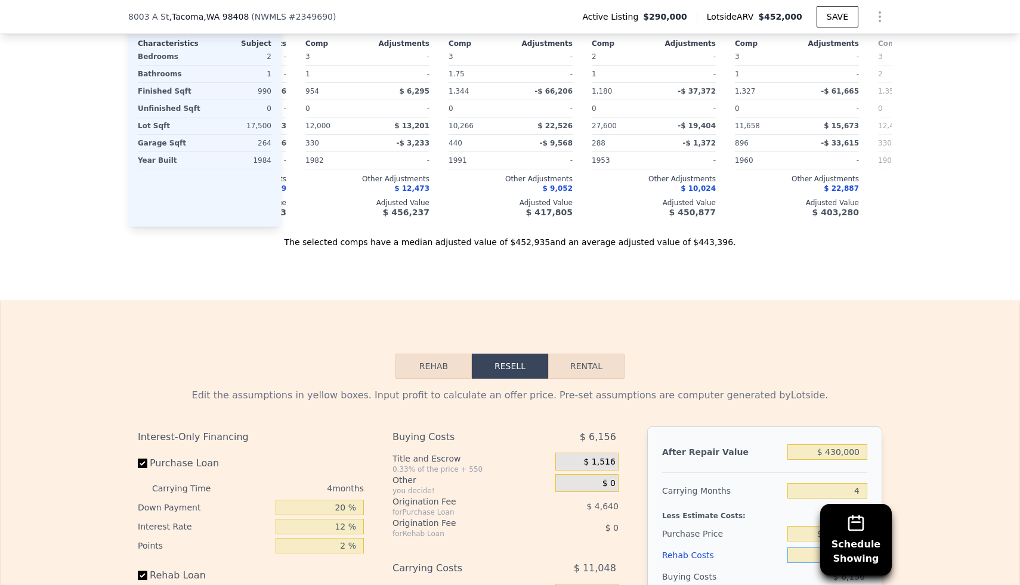
scroll to position [1718, 0]
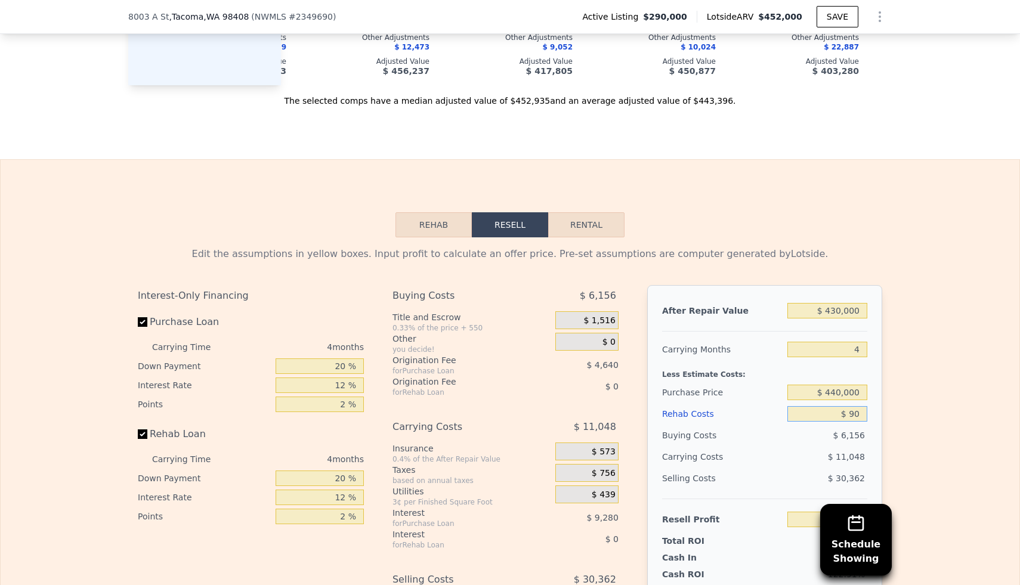
type input "$ 900"
type input "$ 91,492"
type input "$ 9,000"
type input "$ 83,002"
type input "$ 90,000"
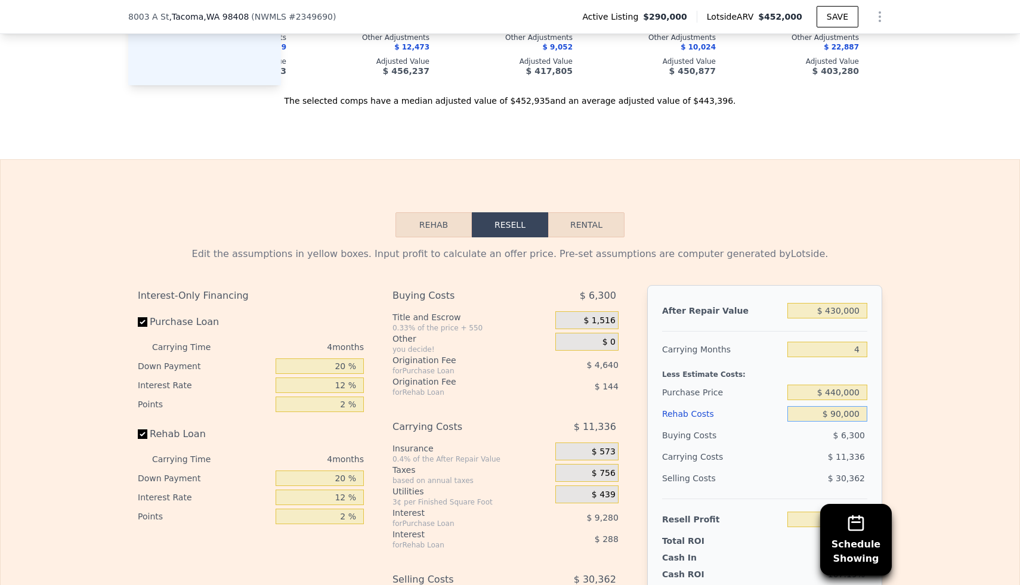
type input "-$ 1,886"
type input "$ 90,000"
click at [502, 372] on div "Edit the assumptions in yellow boxes. Input profit to calculate an offer price.…" at bounding box center [510, 459] width 1019 height 444
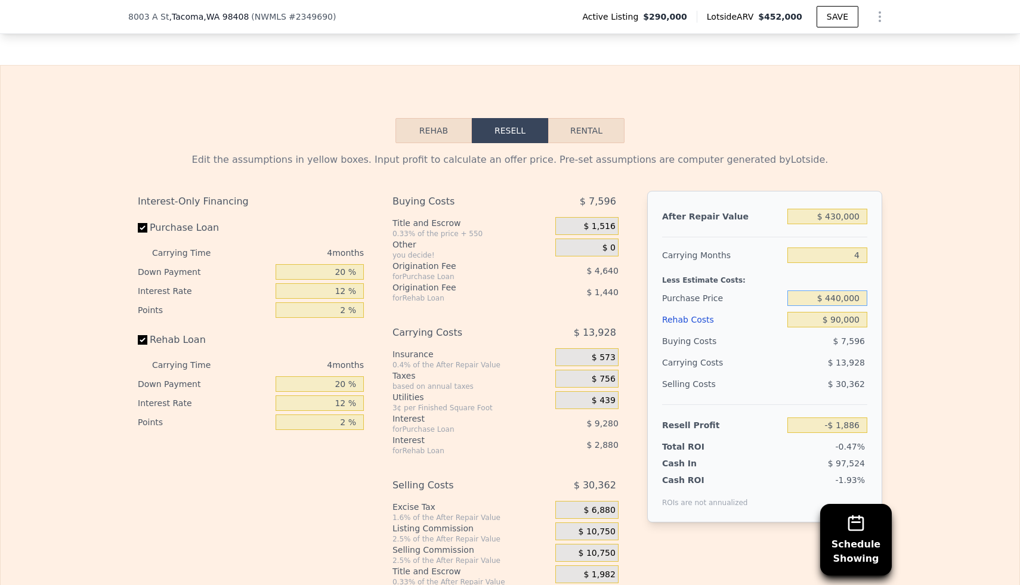
click at [502, 301] on input "$ 440,000" at bounding box center [828, 299] width 80 height 16
type input "$ 200,000"
type input "$ 92,734"
click at [502, 298] on div "Edit the assumptions in yellow boxes. Input profit to calculate an offer price.…" at bounding box center [510, 365] width 1019 height 444
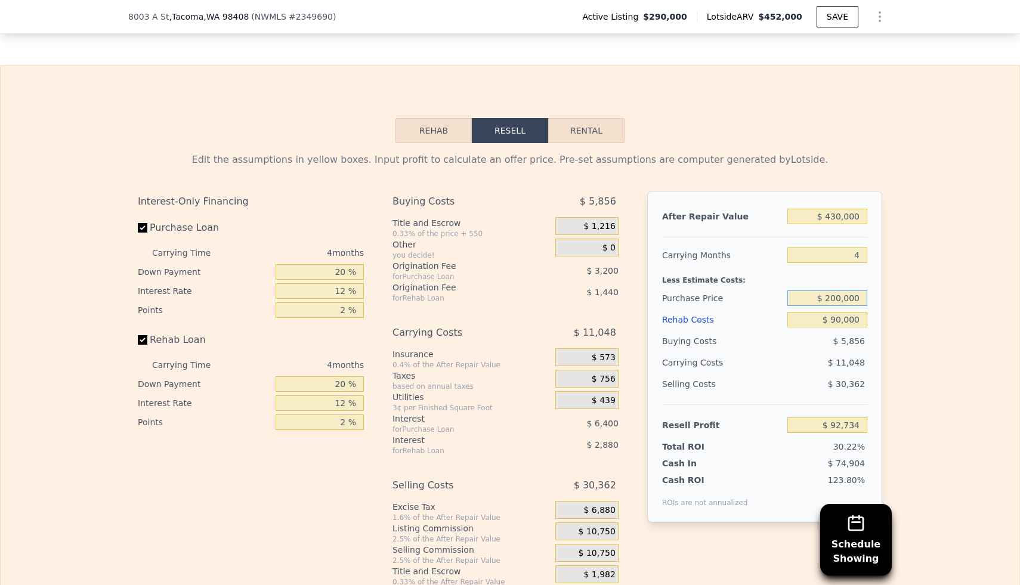
click at [502, 297] on input "$ 200,000" at bounding box center [828, 299] width 80 height 16
type input "$ 250,000"
click at [502, 294] on div "Edit the assumptions in yellow boxes. Input profit to calculate an offer price.…" at bounding box center [510, 365] width 1019 height 444
type input "$ 40,167"
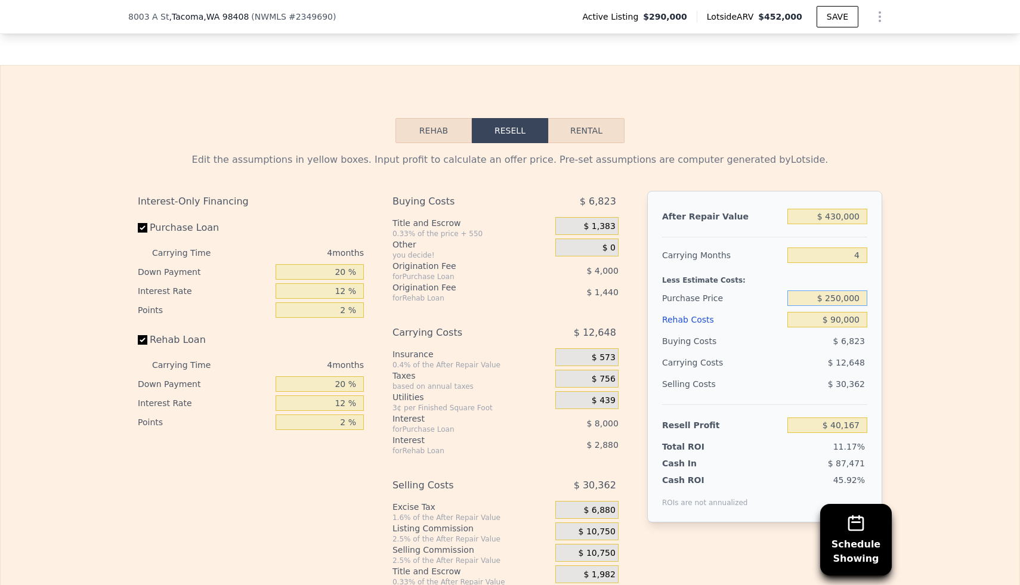
click at [502, 301] on input "$ 250,000" at bounding box center [828, 299] width 80 height 16
type input "$ 230,000"
click at [502, 298] on div "After Repair Value $ 430,000 Carrying Months 4 Less Estimate Costs: Purchase Pr…" at bounding box center [764, 357] width 235 height 332
type input "$ 61,194"
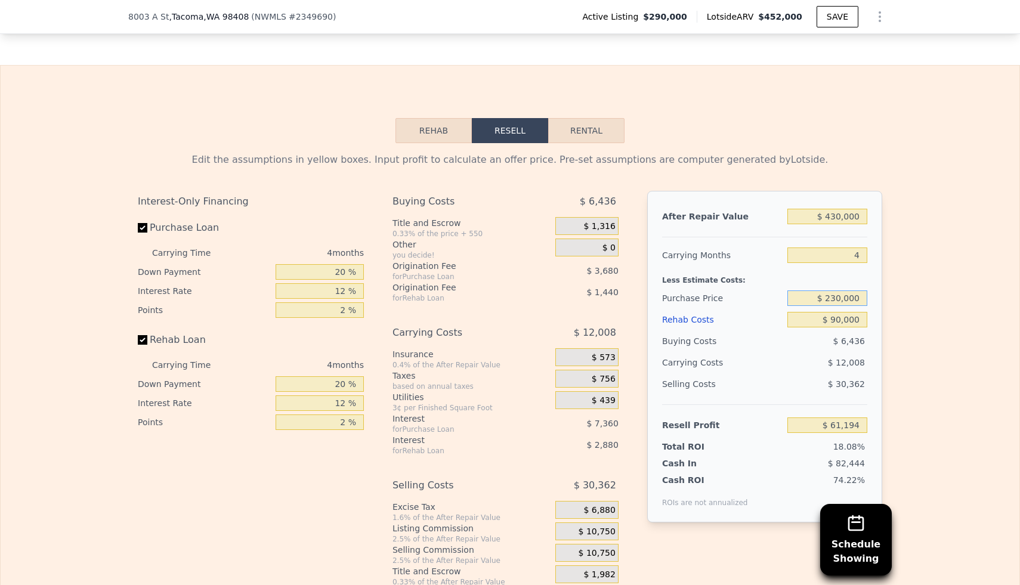
click at [502, 299] on input "$ 230,000" at bounding box center [828, 299] width 80 height 16
type input "$ 240,000"
click at [502, 276] on div "Edit the assumptions in yellow boxes. Input profit to calculate an offer price.…" at bounding box center [510, 365] width 1019 height 444
type input "$ 50,681"
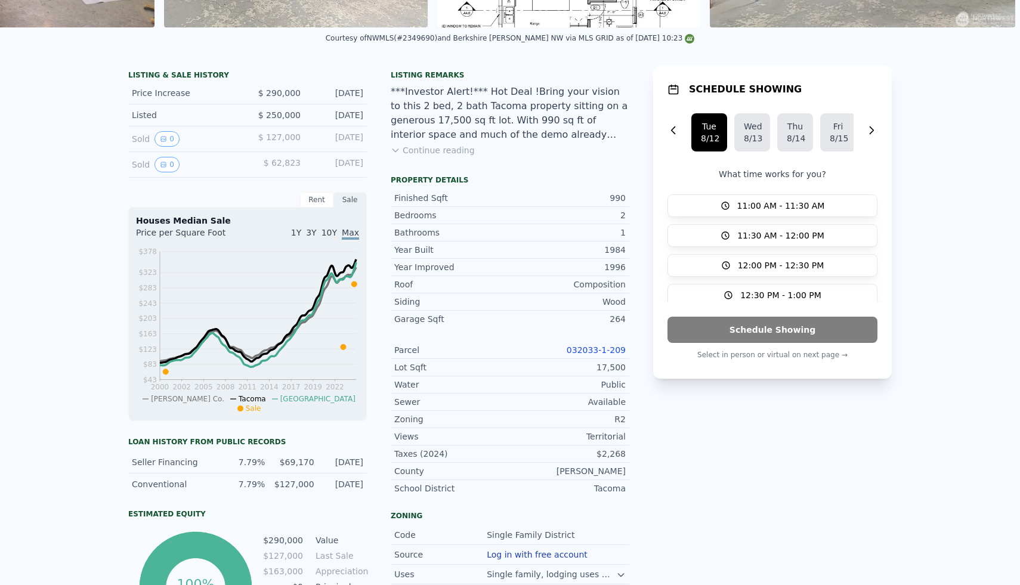
scroll to position [0, 0]
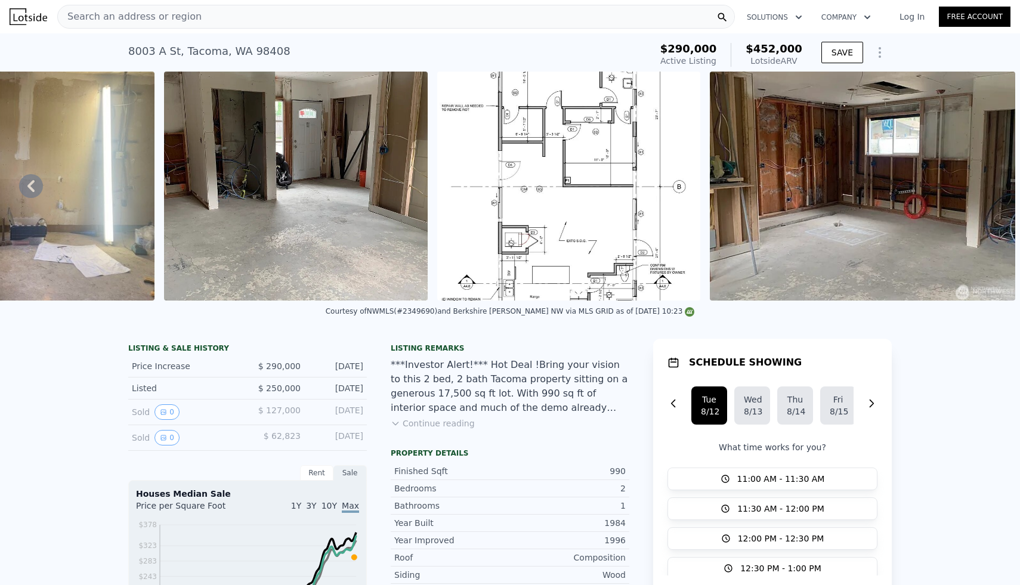
click at [304, 24] on div "Search an address or region" at bounding box center [396, 17] width 678 height 24
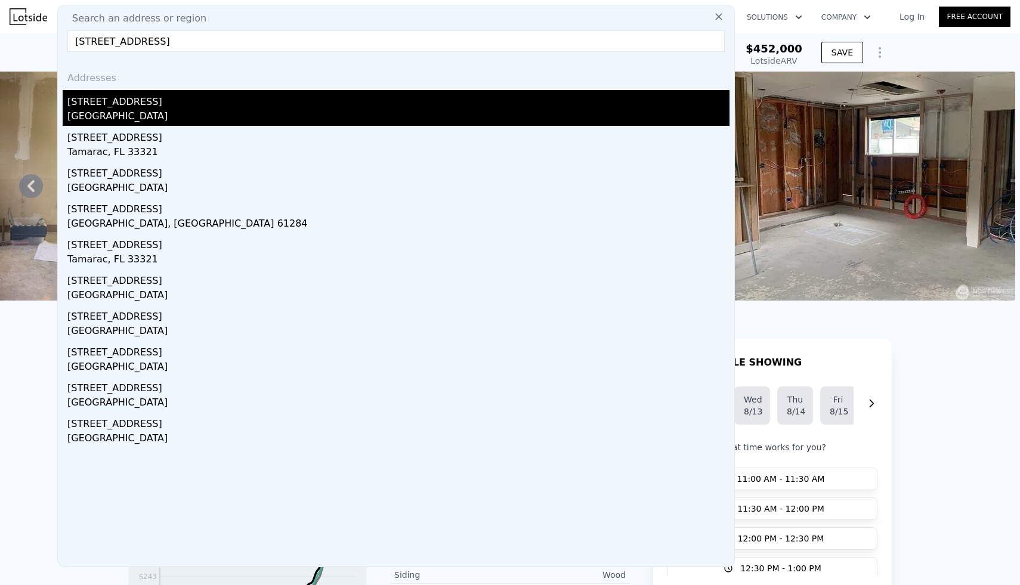
type input "[STREET_ADDRESS]"
click at [101, 115] on div "[GEOGRAPHIC_DATA]" at bounding box center [398, 117] width 662 height 17
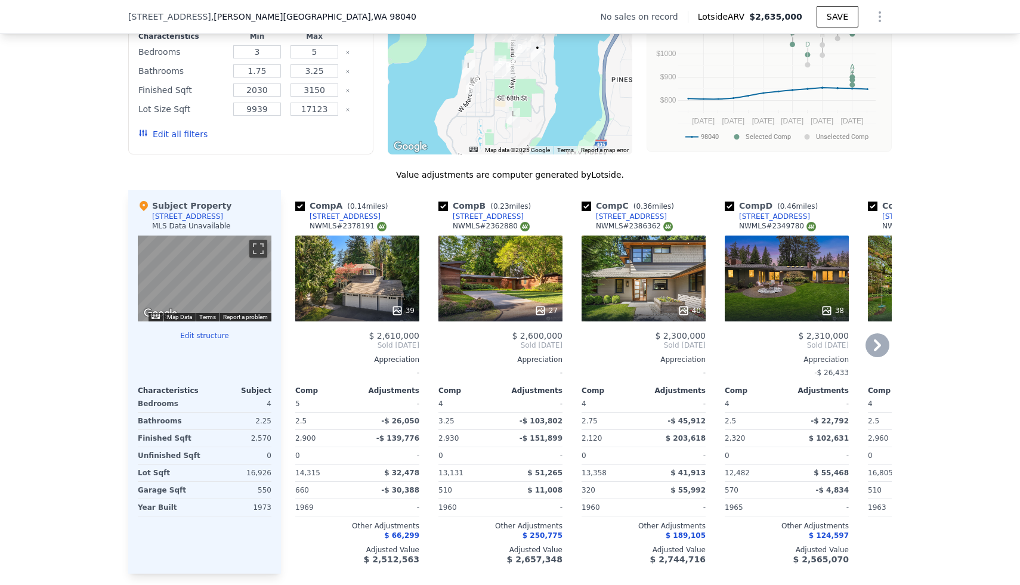
scroll to position [1095, 0]
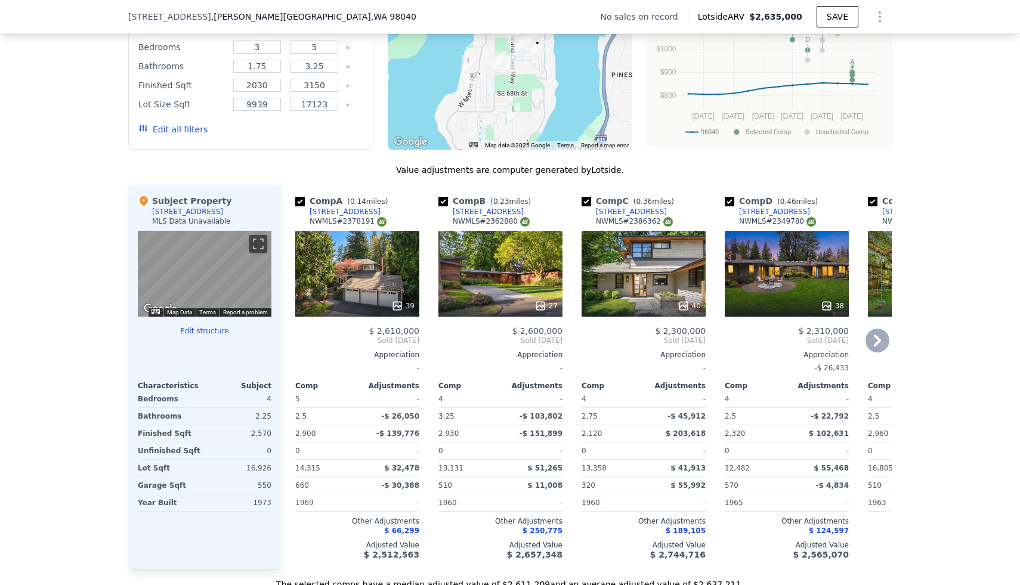
click at [502, 300] on icon at bounding box center [684, 306] width 12 height 12
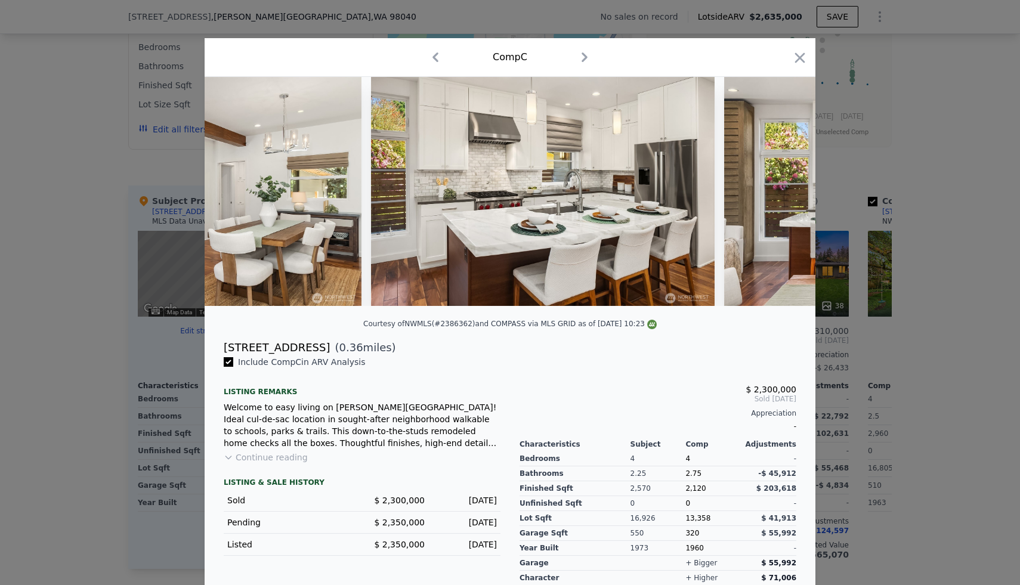
scroll to position [0, 3672]
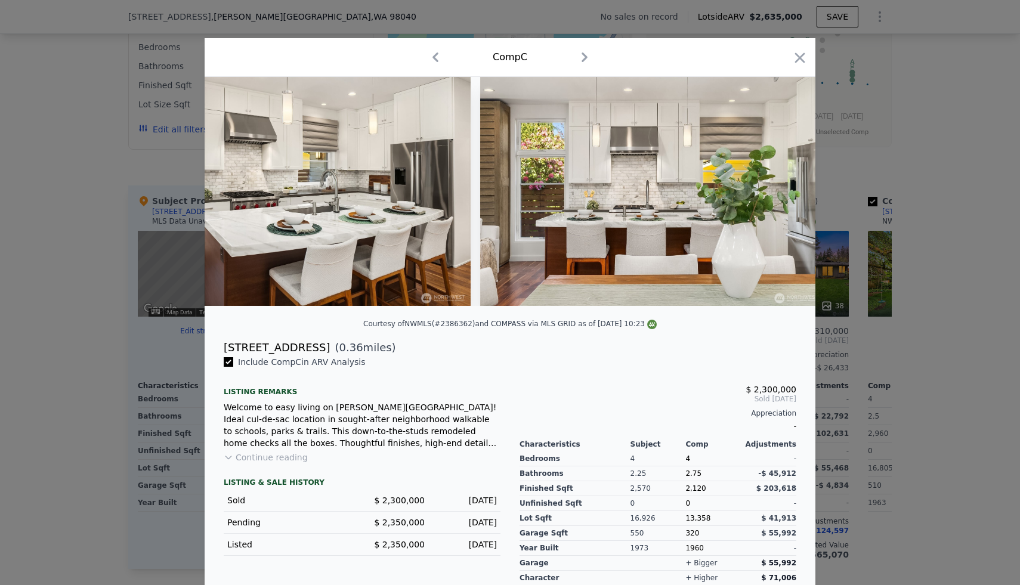
click at [502, 173] on div at bounding box center [510, 292] width 1020 height 585
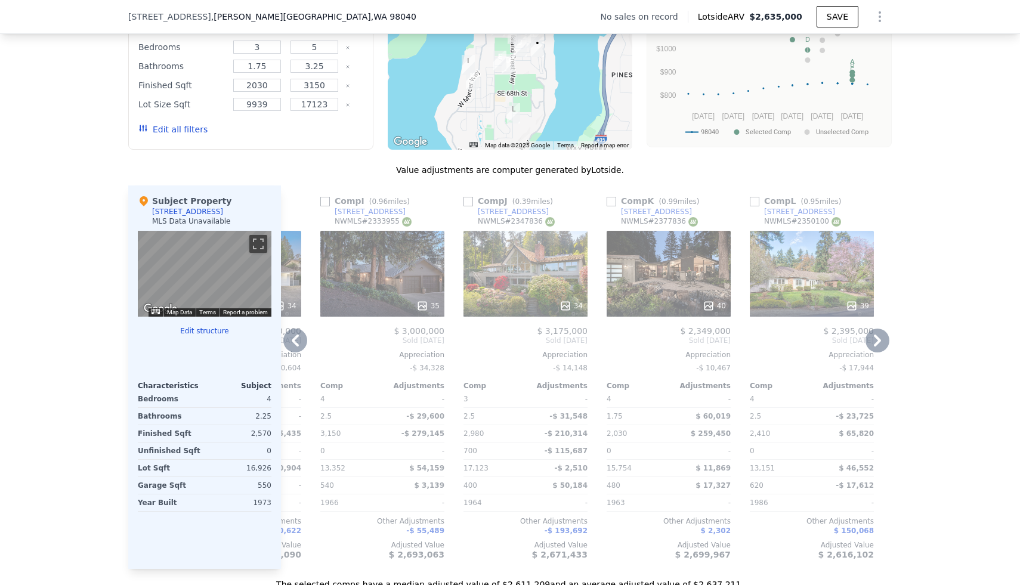
scroll to position [0, 1136]
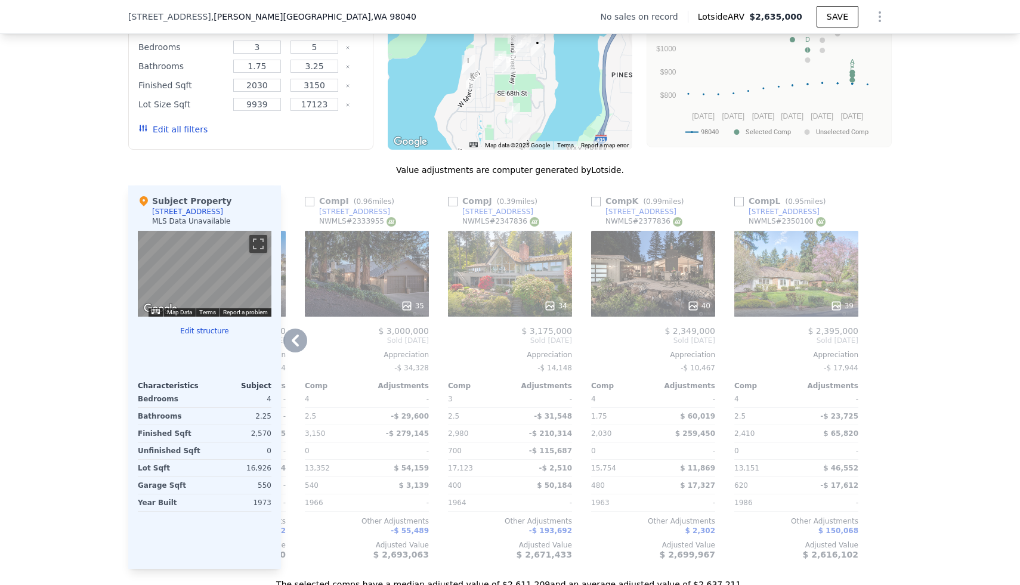
click at [502, 300] on icon at bounding box center [836, 306] width 12 height 12
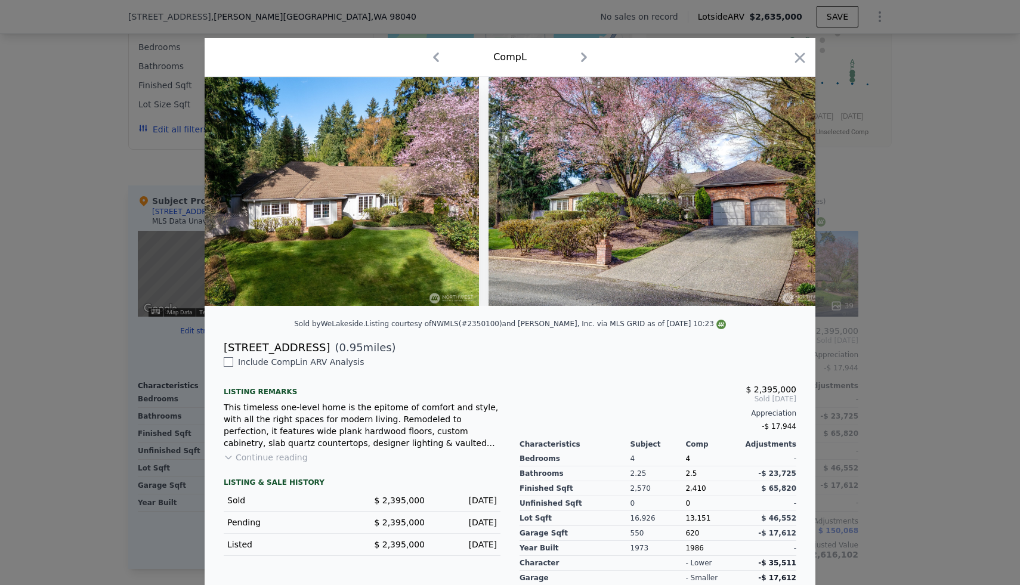
scroll to position [0, 389]
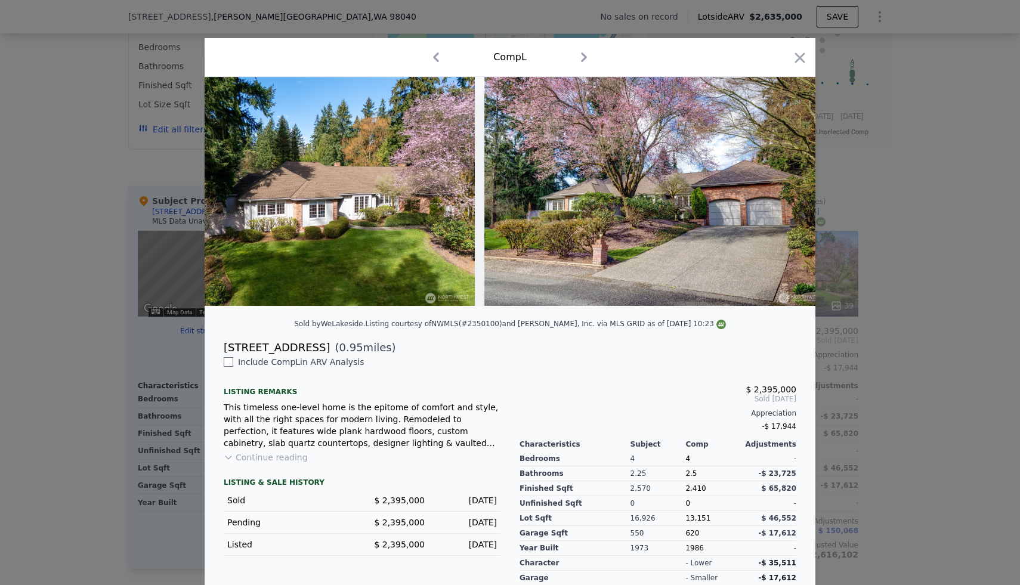
click at [502, 347] on div at bounding box center [510, 292] width 1020 height 585
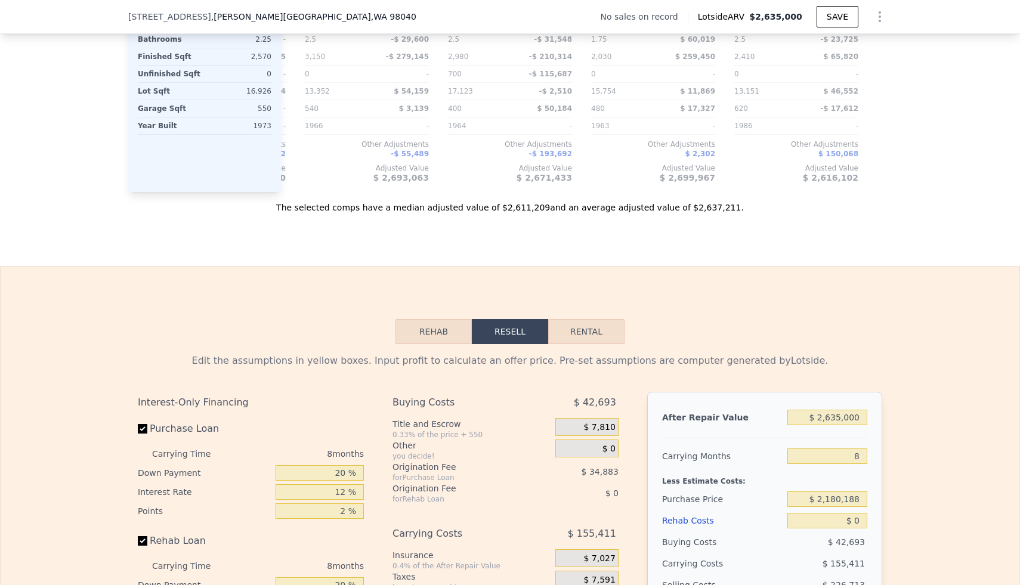
scroll to position [1474, 0]
click at [502, 490] on input "$ 2,180,188" at bounding box center [828, 498] width 80 height 16
click at [502, 409] on input "$ 2,635,000" at bounding box center [828, 417] width 80 height 16
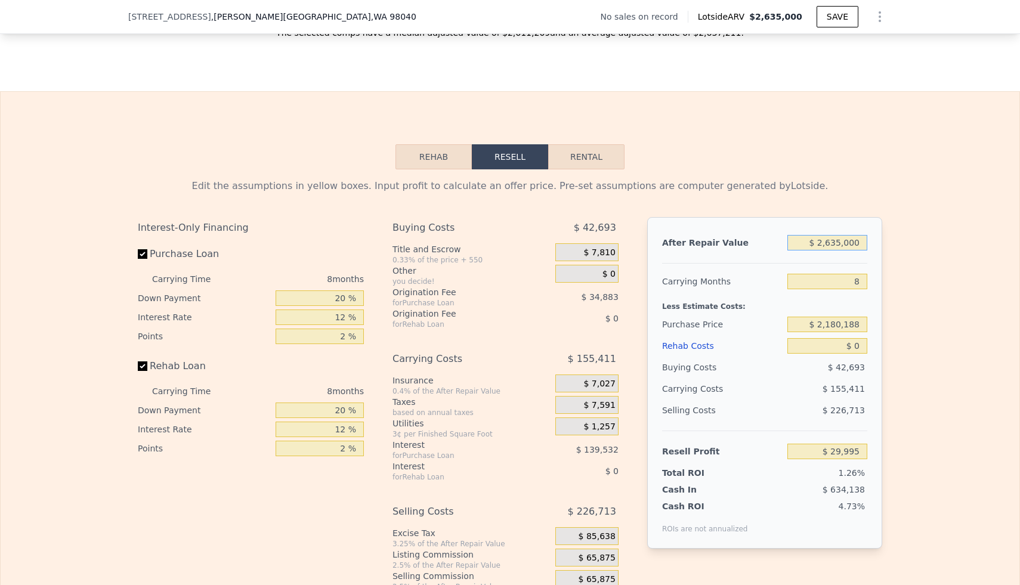
scroll to position [1668, 0]
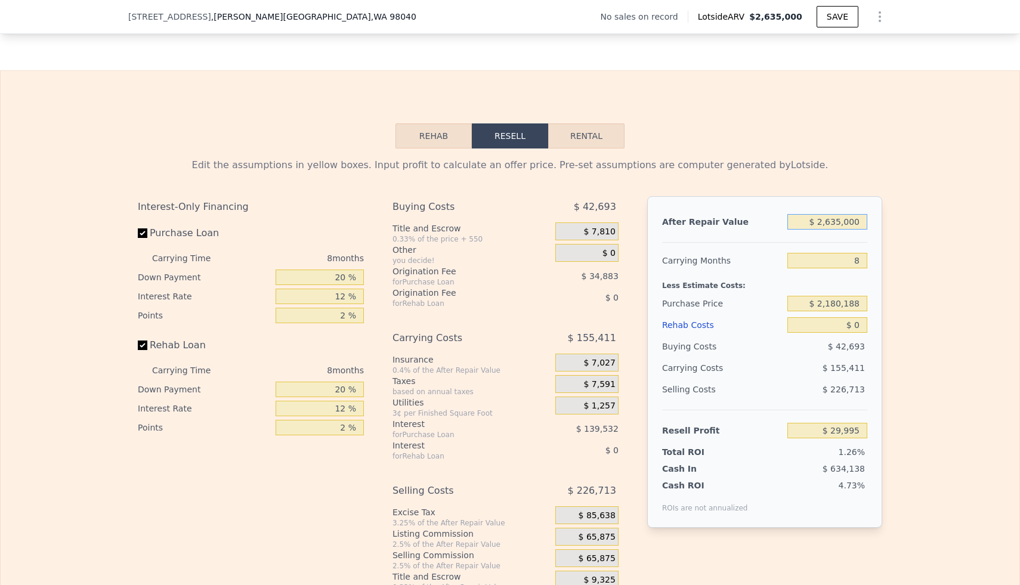
type input "$ 2"
type input "-$ 2,371,813"
type input "$ 24"
type input "-$ 2,371,794"
type input "$ 245"
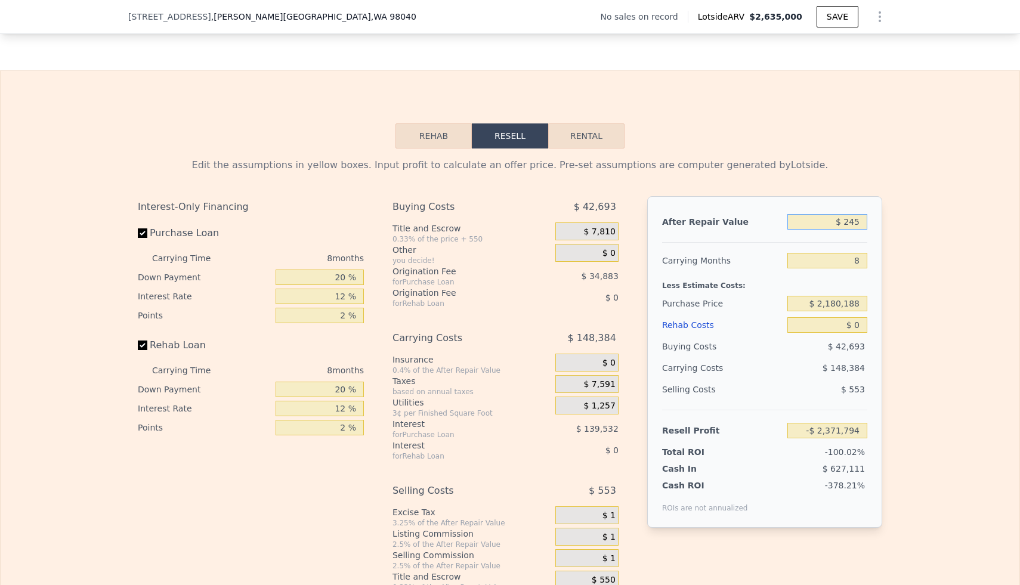
type input "-$ 2,371,592"
type input "$ 2,450"
type input "-$ 2,369,582"
type input "$ 24,500"
type input "-$ 2,349,484"
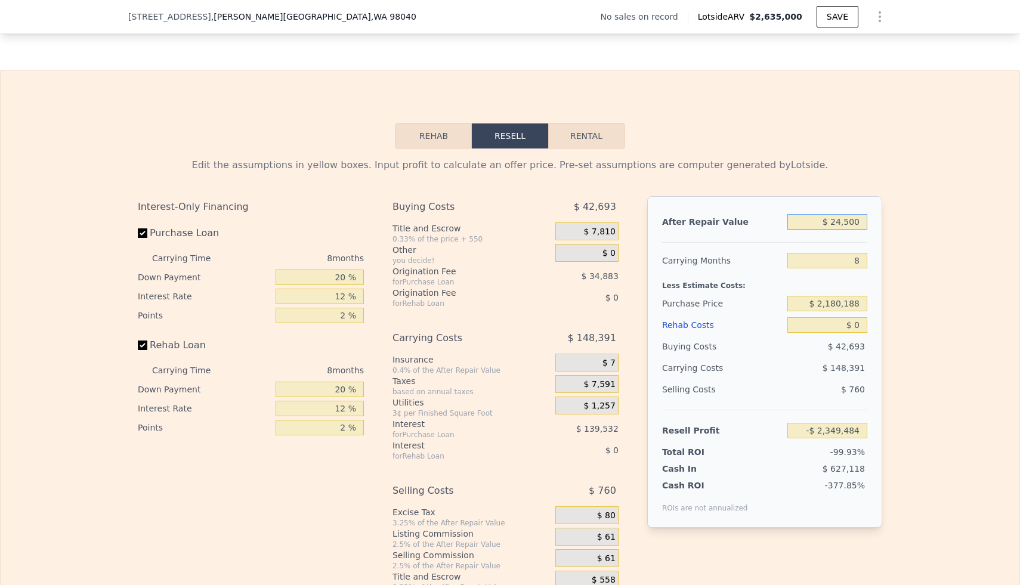
type input "$ 245,000"
type input "-$ 2,148,497"
type input "$ 2,450,000"
type input "-$ 138,632"
type input "$ 2,450,000"
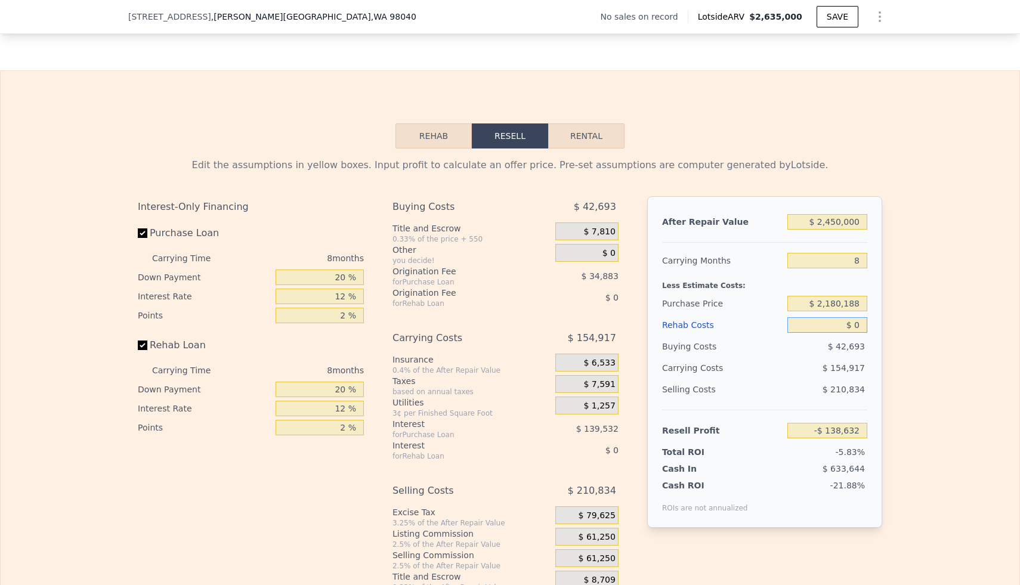
click at [502, 317] on input "$ 0" at bounding box center [828, 325] width 80 height 16
type input "$ 10"
type input "-$ 138,642"
type input "$ 170"
type input "-$ 138,813"
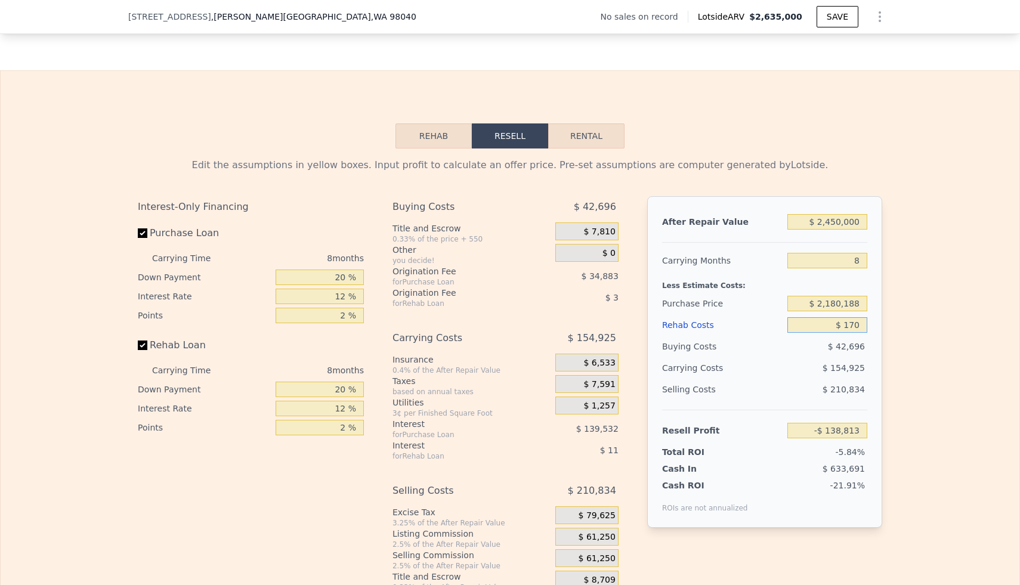
type input "$ 1,750"
type input "-$ 140,522"
type input "$ 17,500"
type input "-$ 157,532"
type input "$ 175,000"
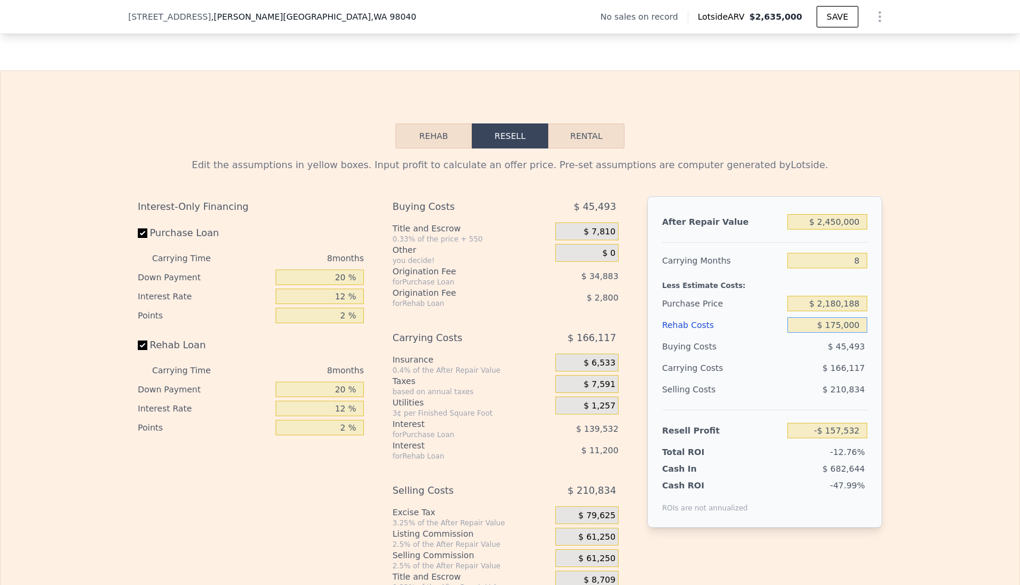
type input "-$ 327,632"
type input "$ 1,750,000"
type input "-$ 2,028,632"
type input "$ 175,000"
type input "-$ 327,632"
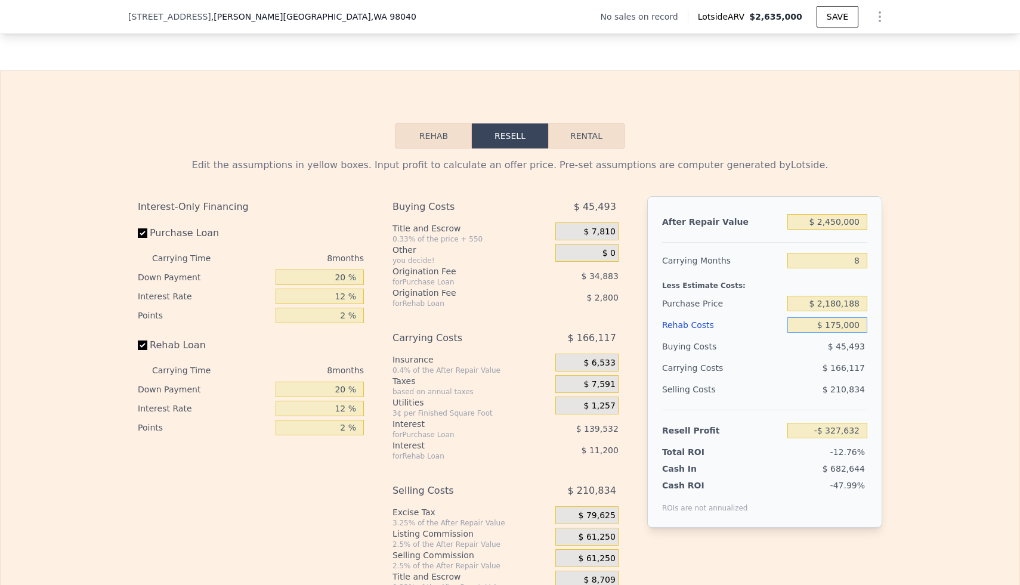
type input "$ 175,000"
click at [502, 356] on div "Edit the assumptions in yellow boxes. Input profit to calculate an offer price.…" at bounding box center [510, 371] width 1019 height 444
click at [502, 296] on input "$ 2,180,188" at bounding box center [828, 304] width 80 height 16
type input "$ 1,500,000"
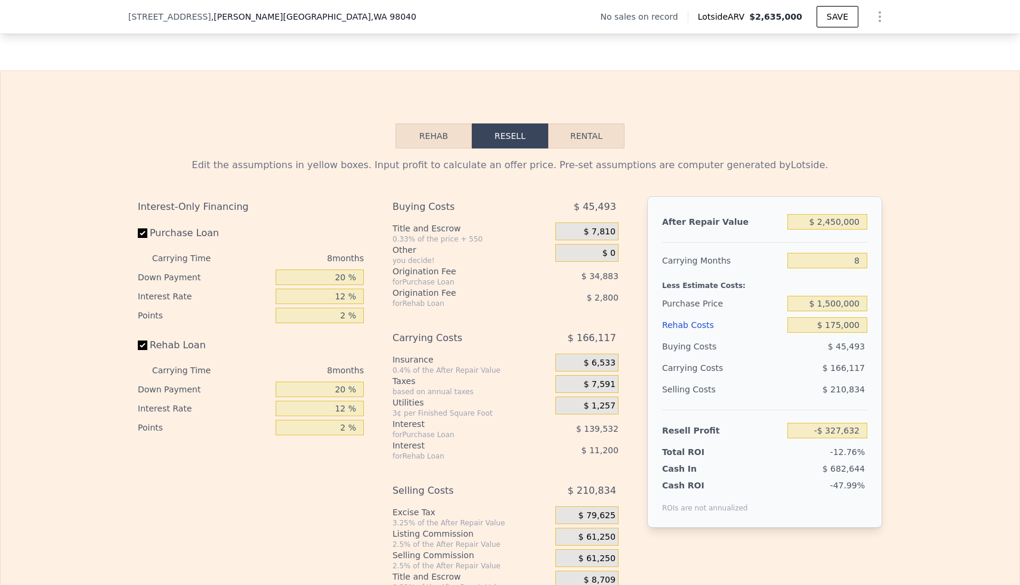
click at [502, 295] on div "Edit the assumptions in yellow boxes. Input profit to calculate an offer price.…" at bounding box center [510, 371] width 1019 height 444
type input "$ 409,240"
click at [502, 296] on input "$ 1,500,000" at bounding box center [828, 304] width 80 height 16
type input "$ 1,100,000"
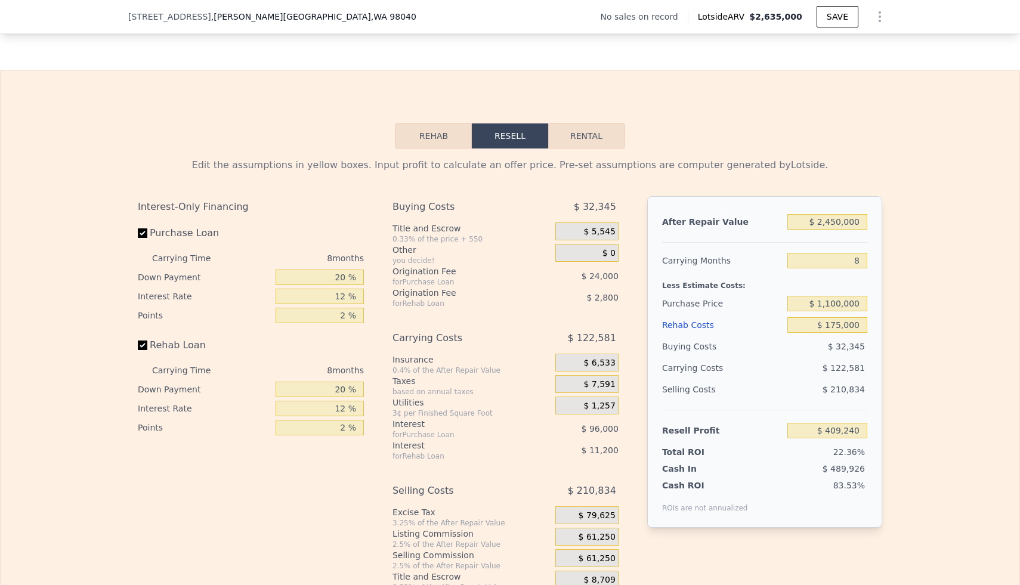
click at [502, 279] on div "Edit the assumptions in yellow boxes. Input profit to calculate an offer price.…" at bounding box center [510, 371] width 1019 height 444
type input "$ 842,572"
click at [502, 296] on input "$ 1,100,000" at bounding box center [828, 304] width 80 height 16
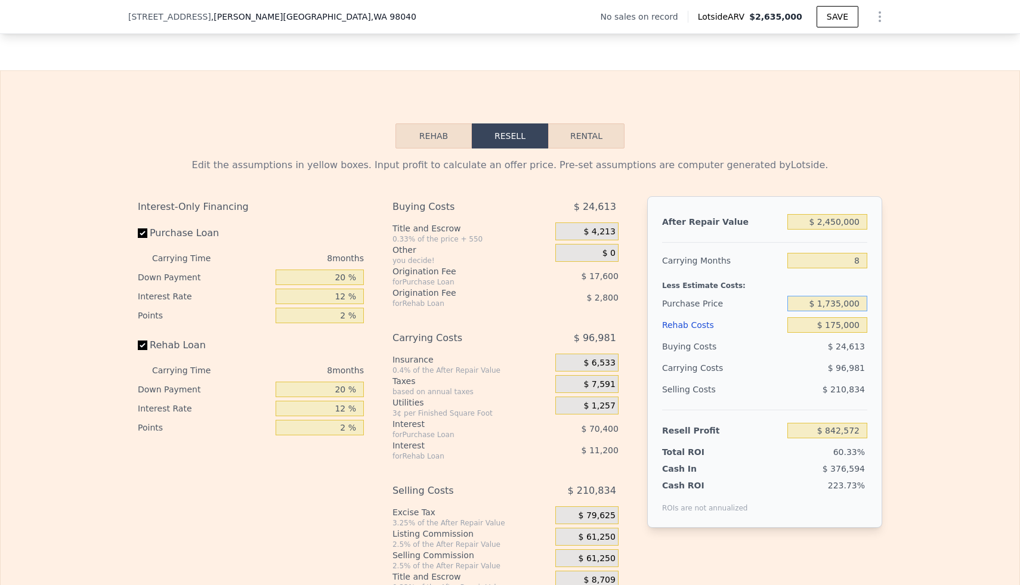
type input "$ 1,735,000"
click at [502, 289] on div "Edit the assumptions in yellow boxes. Input profit to calculate an offer price.…" at bounding box center [510, 371] width 1019 height 444
type input "$ 154,657"
click at [502, 296] on input "$ 1,735,000" at bounding box center [828, 304] width 80 height 16
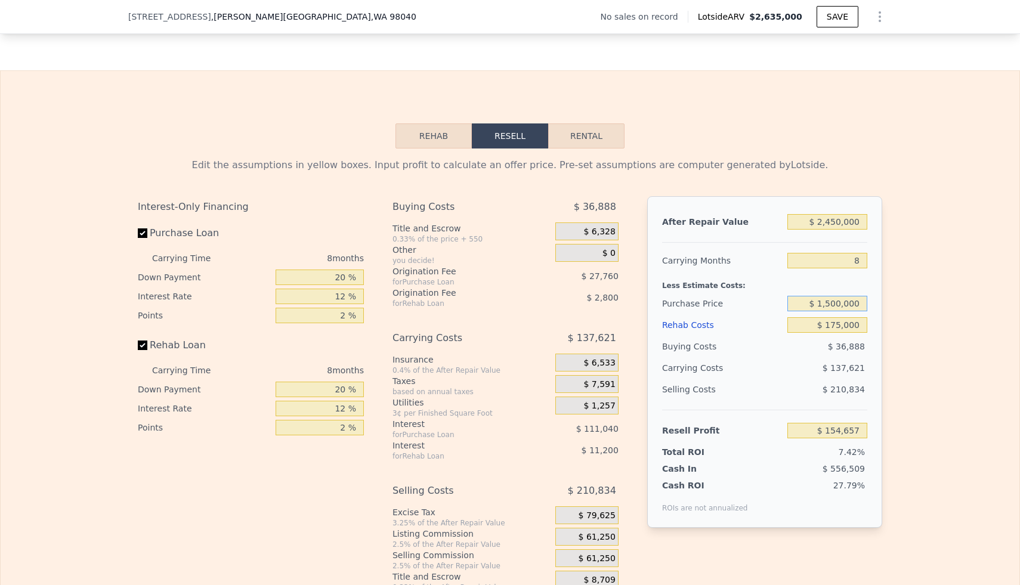
type input "$ 1,500,000"
click at [502, 304] on div "Edit the assumptions in yellow boxes. Input profit to calculate an offer price.…" at bounding box center [510, 371] width 764 height 444
type input "$ 409,240"
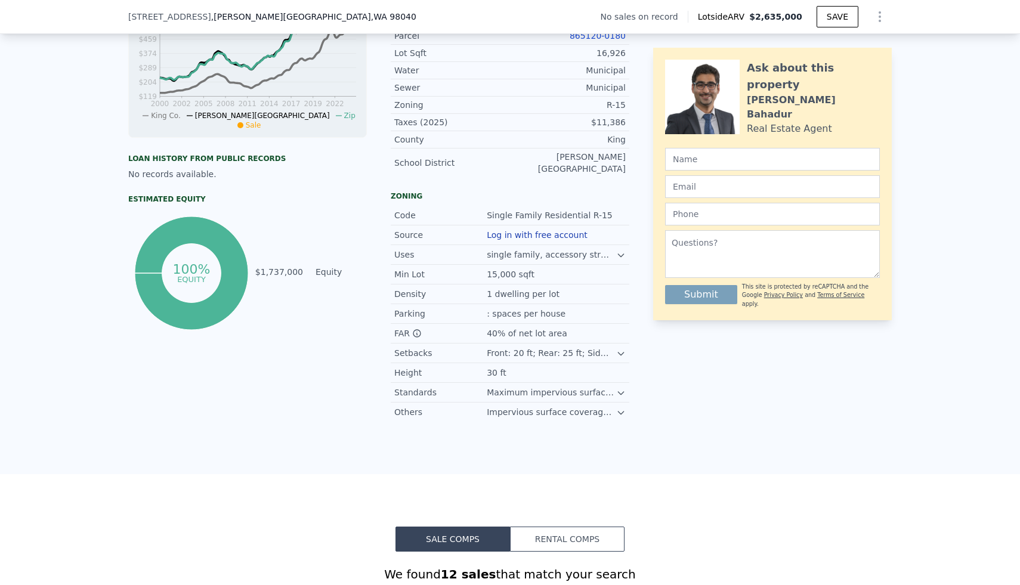
scroll to position [445, 0]
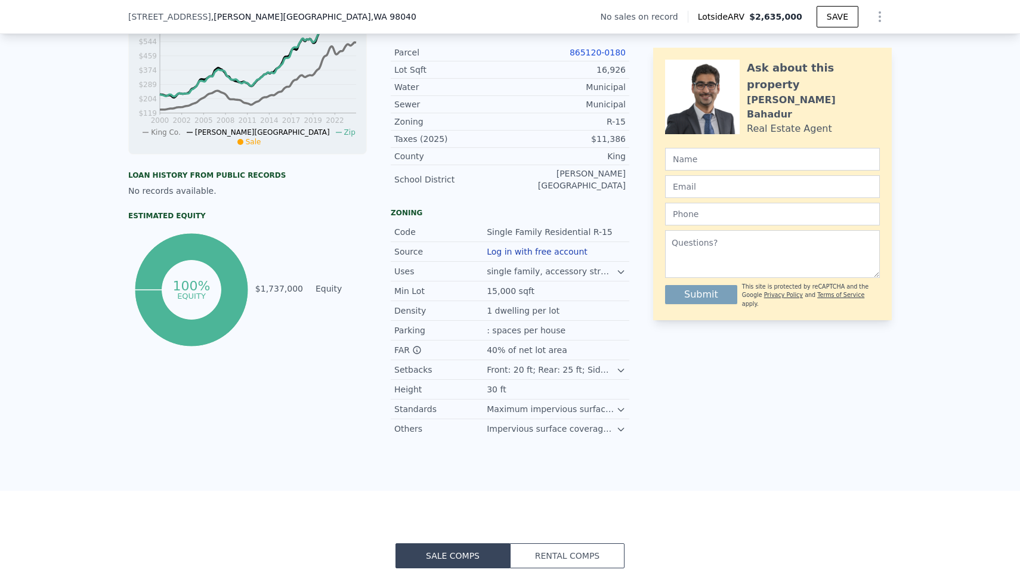
click at [371, 16] on span ", WA 98040" at bounding box center [393, 17] width 45 height 10
click at [135, 17] on span "[STREET_ADDRESS]" at bounding box center [169, 17] width 83 height 12
drag, startPoint x: 127, startPoint y: 16, endPoint x: 311, endPoint y: 16, distance: 183.8
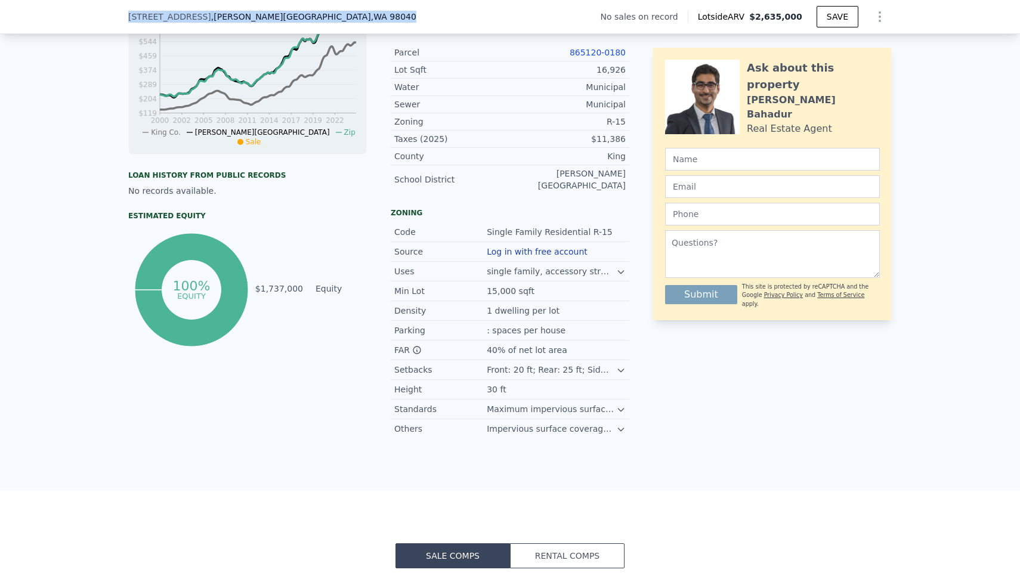
click at [311, 16] on div "[STREET_ADDRESS] No sales on record Lotside ARV $2,635,000 SAVE" at bounding box center [510, 17] width 1020 height 34
copy div "[STREET_ADDRESS]"
click at [375, 27] on div "[STREET_ADDRESS] No sales on record Lotside ARV $2,635,000 SAVE" at bounding box center [510, 16] width 764 height 33
